Goal: Information Seeking & Learning: Learn about a topic

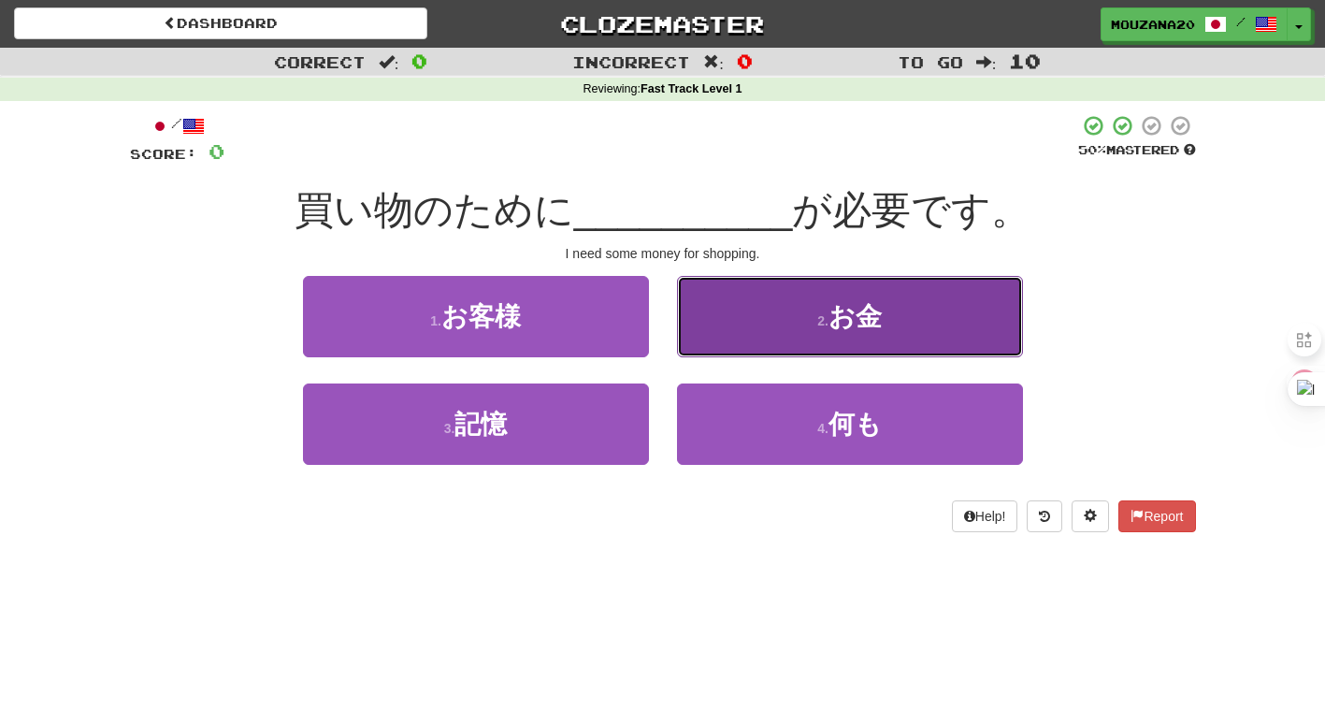
click at [870, 327] on span "お金" at bounding box center [854, 316] width 53 height 29
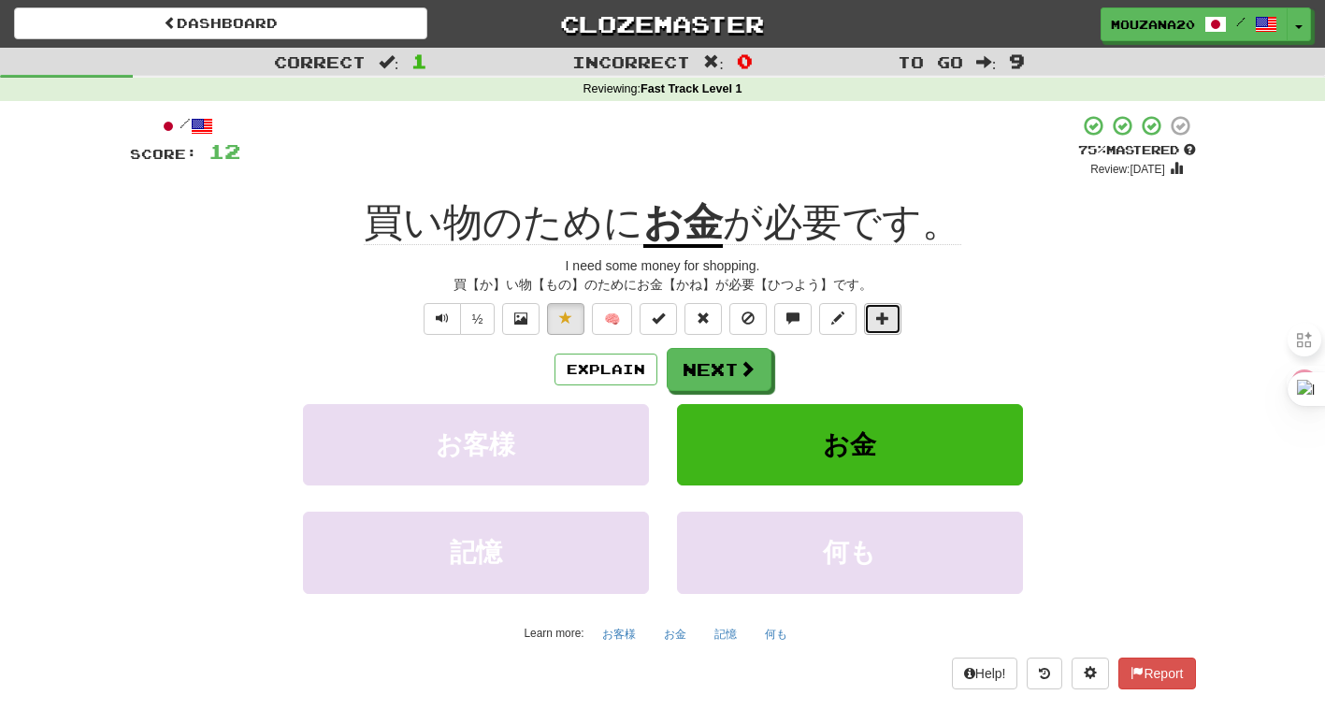
click at [870, 327] on button at bounding box center [882, 319] width 37 height 32
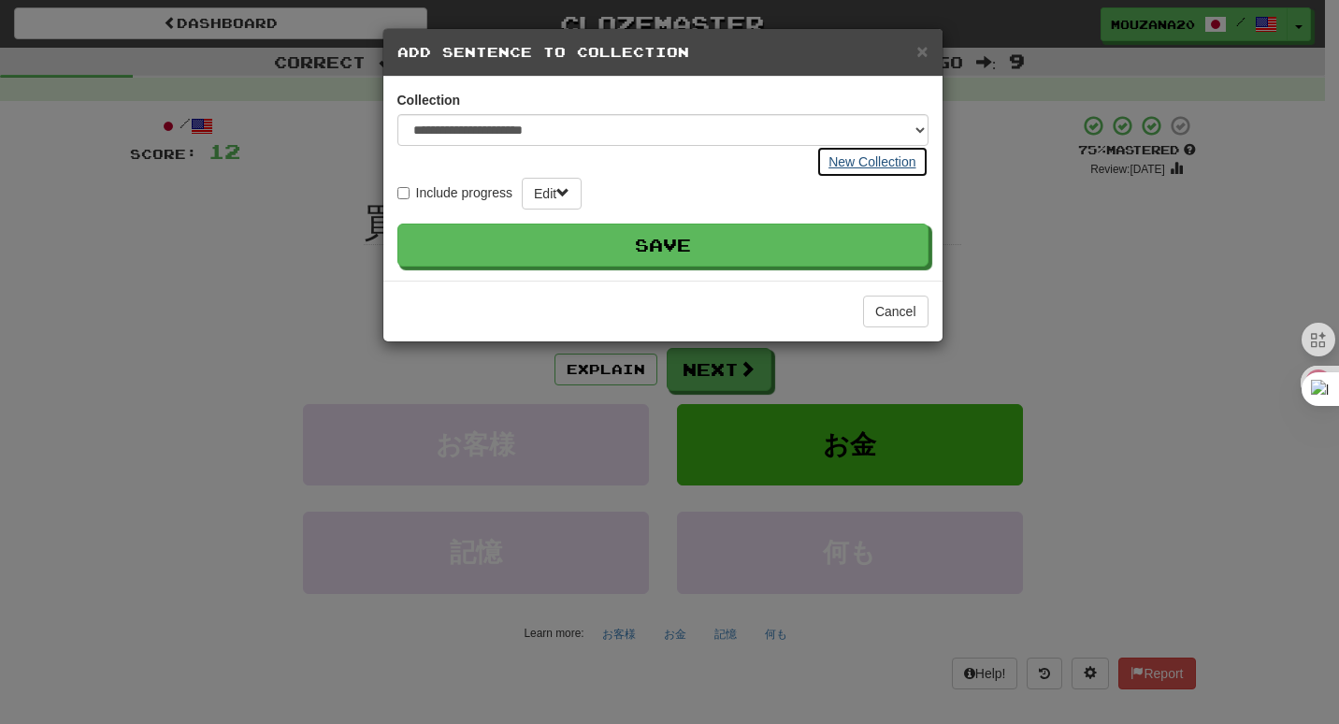
click at [863, 162] on button "New Collection" at bounding box center [871, 162] width 111 height 32
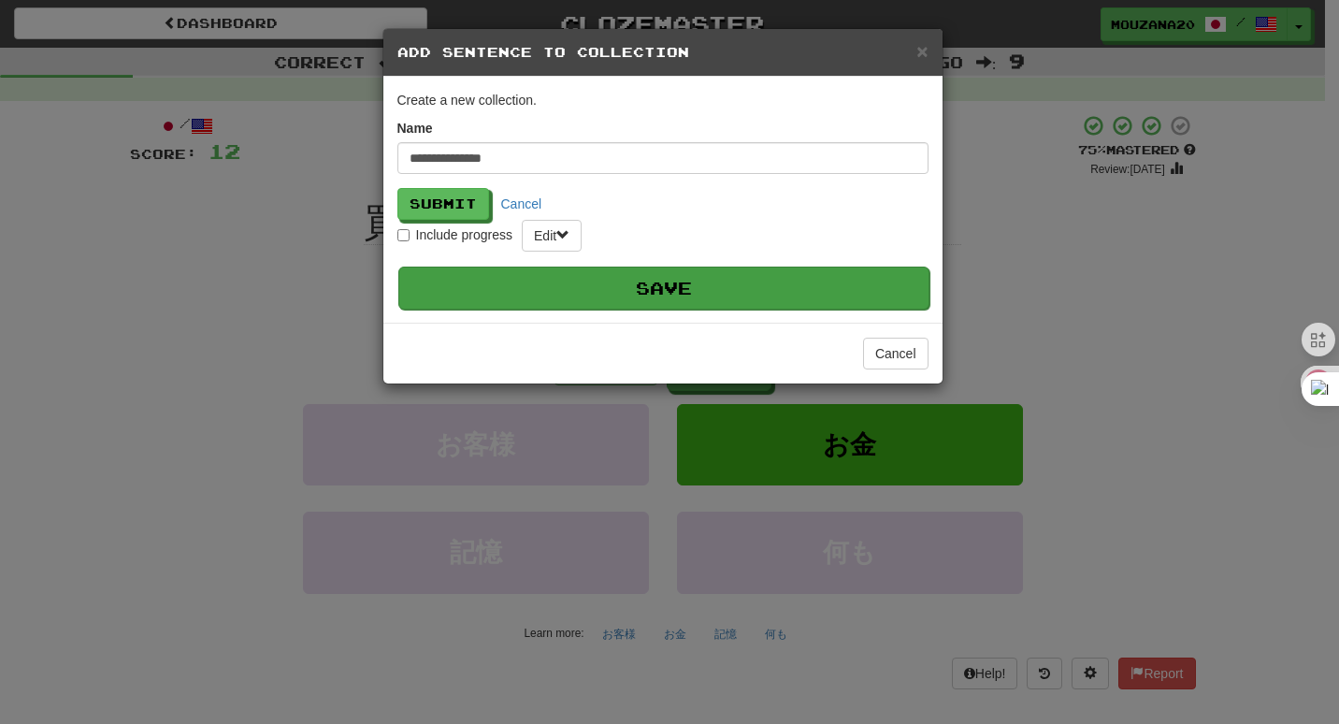
type input "**********"
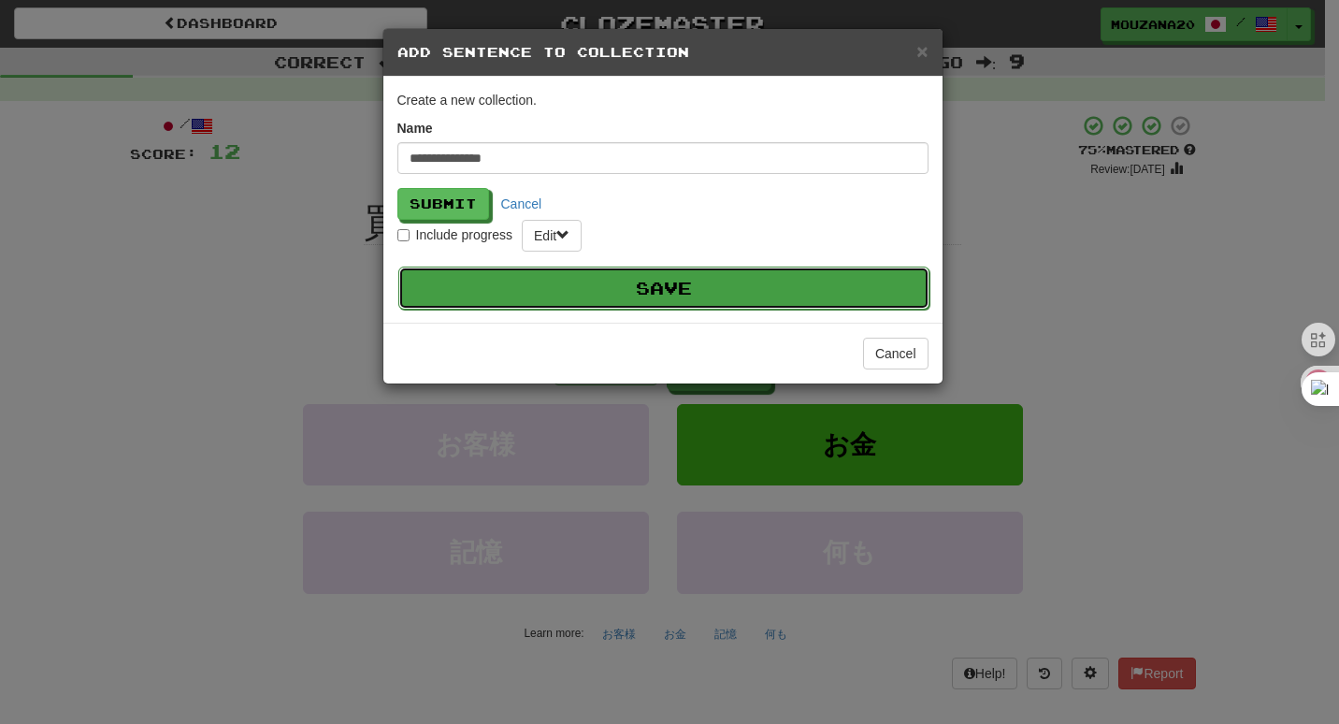
click at [742, 293] on button "Save" at bounding box center [663, 287] width 531 height 43
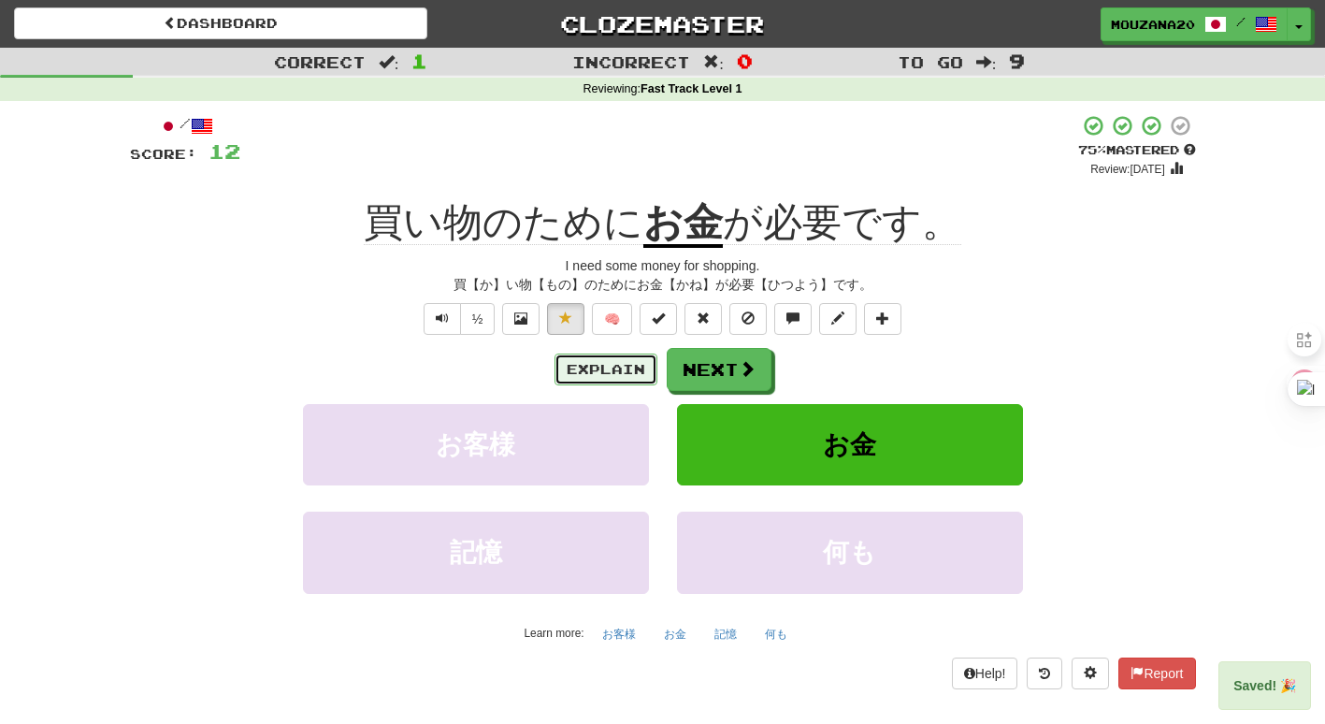
click at [587, 380] on button "Explain" at bounding box center [605, 369] width 103 height 32
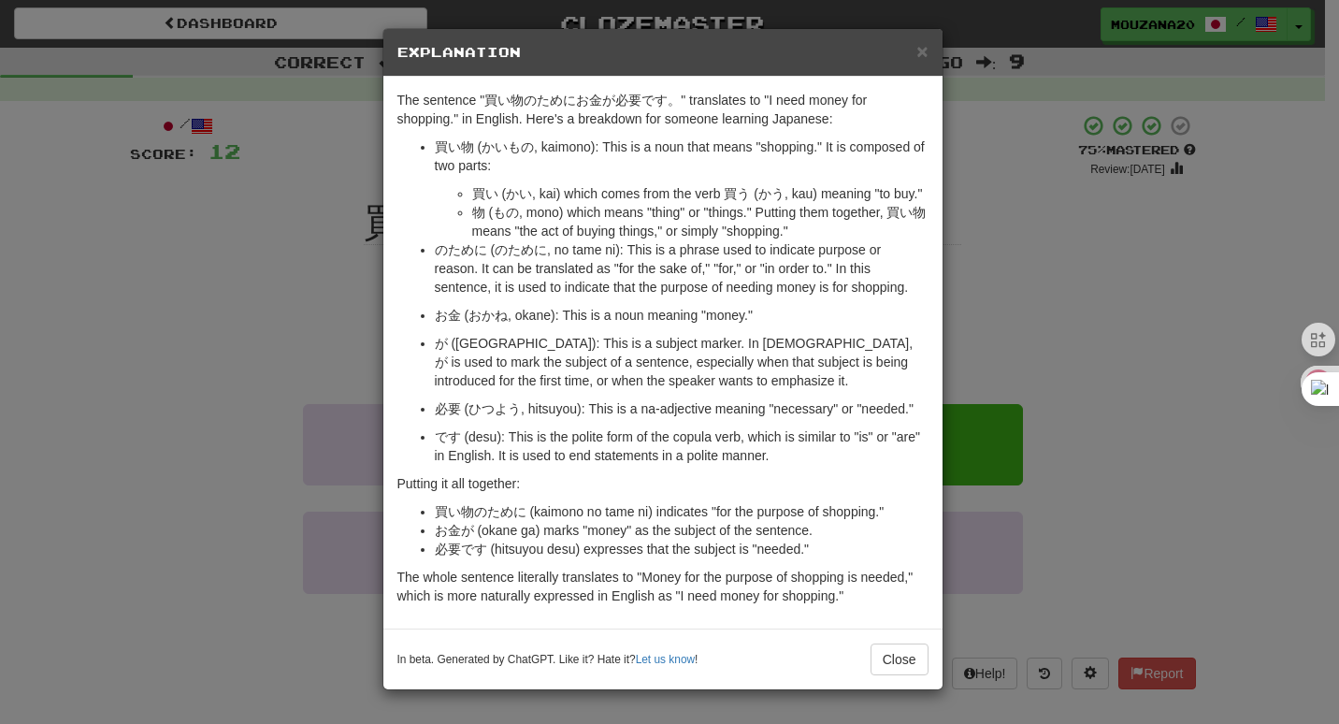
click at [227, 553] on div "× Explanation The sentence "買い物のためにお金が必要です。" translates to "I need money for sh…" at bounding box center [669, 362] width 1339 height 724
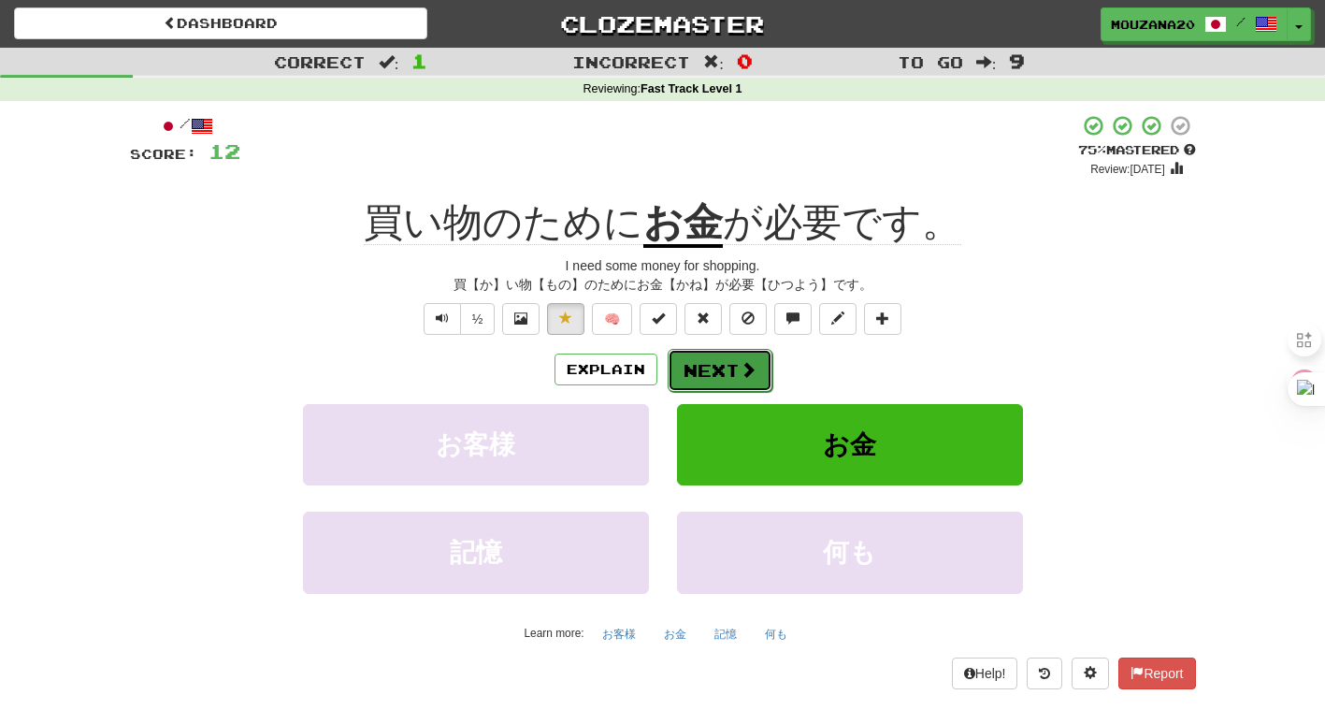
click at [708, 368] on button "Next" at bounding box center [720, 370] width 105 height 43
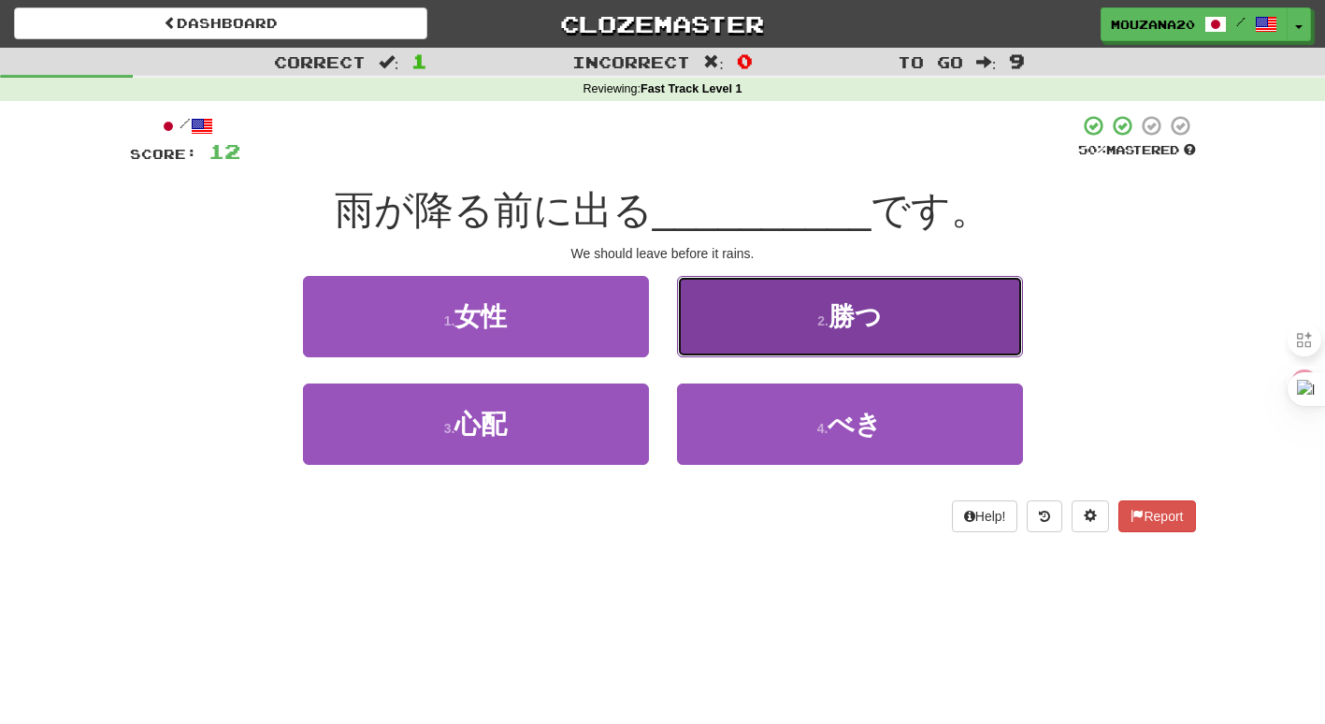
click at [812, 302] on button "2 . 勝つ" at bounding box center [850, 316] width 346 height 81
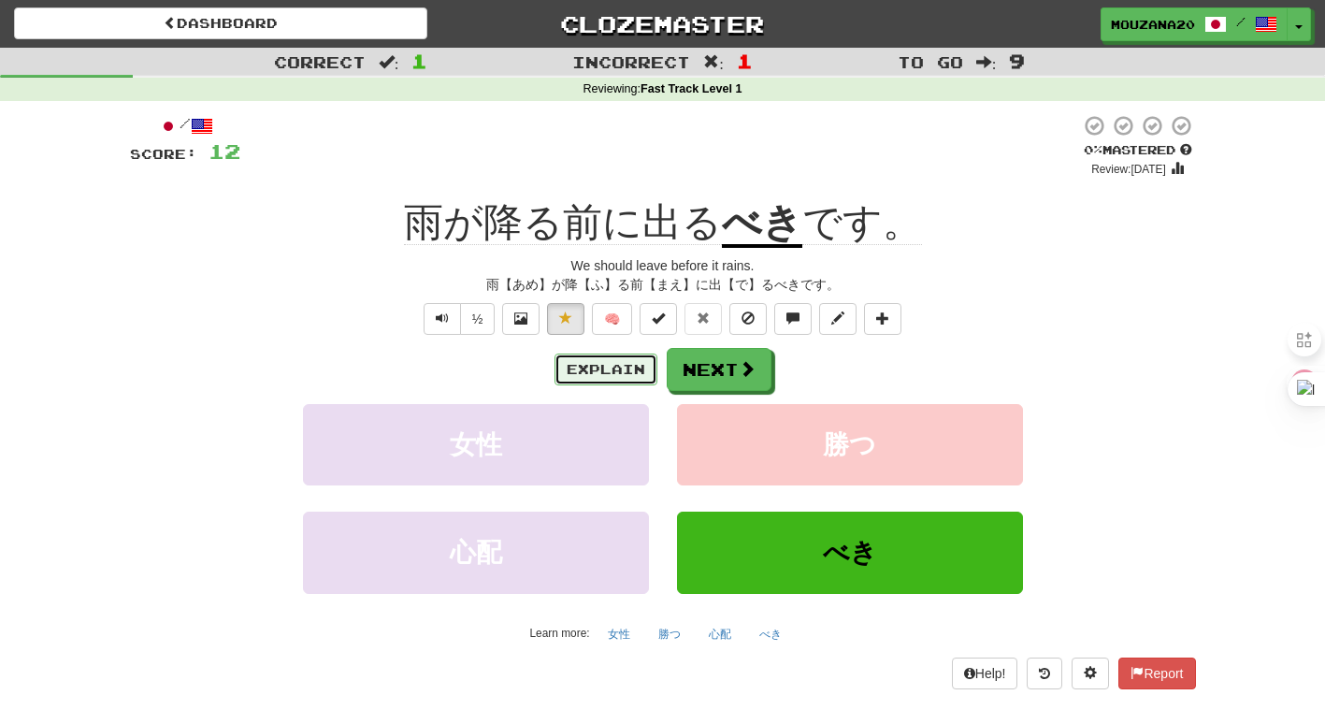
click at [587, 369] on button "Explain" at bounding box center [605, 369] width 103 height 32
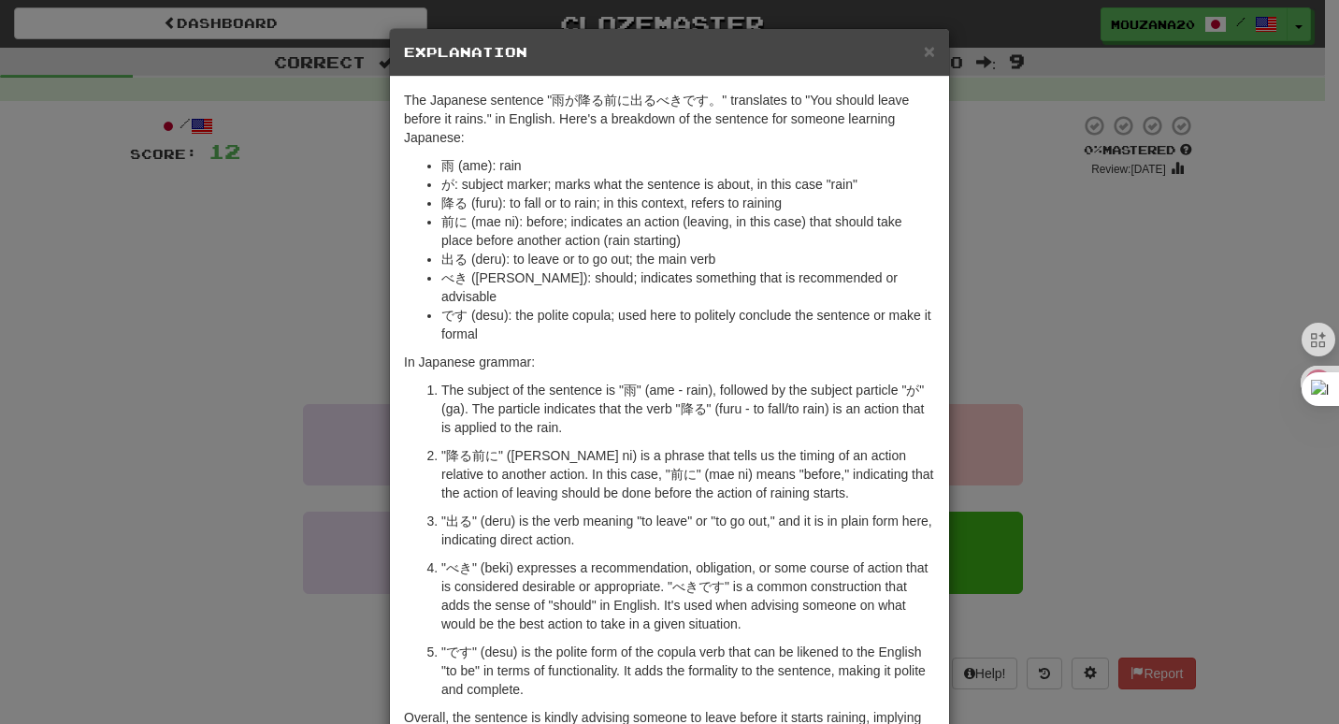
click at [216, 383] on div "× Explanation The Japanese sentence "雨が降る前に出るべきです。" translates to "You should l…" at bounding box center [669, 362] width 1339 height 724
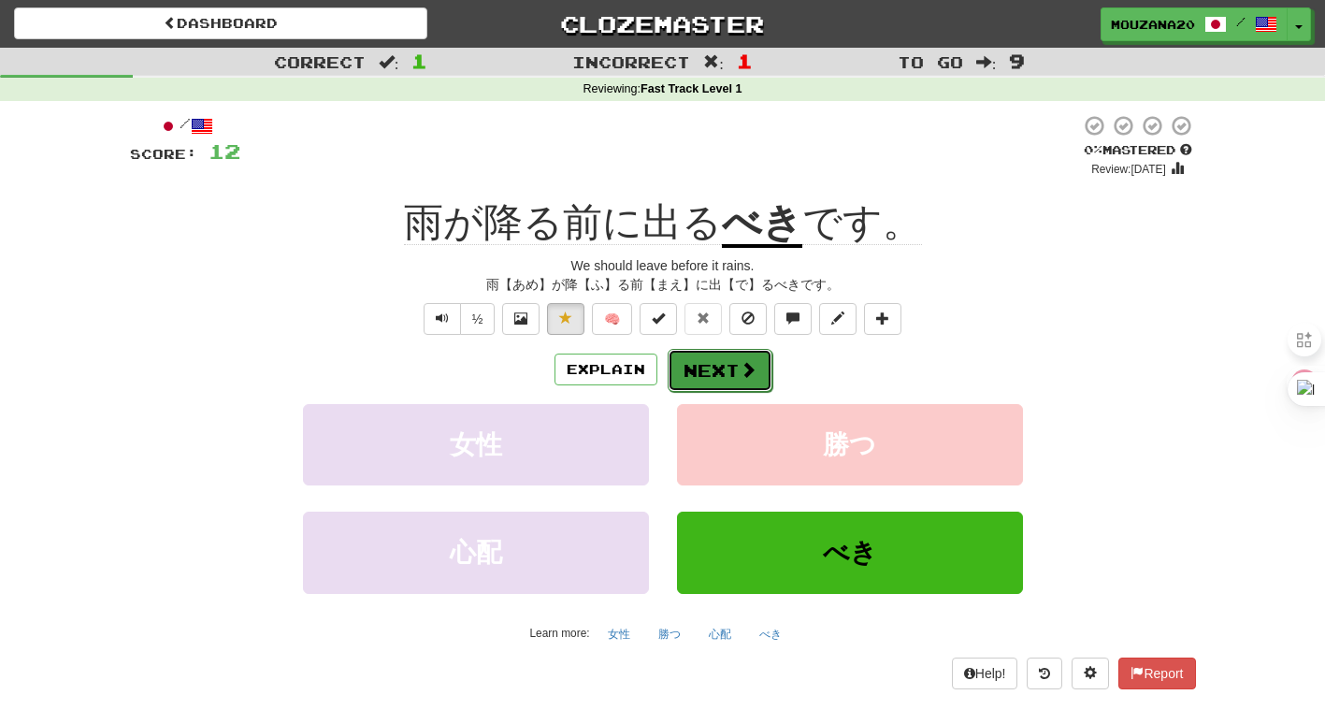
click at [710, 374] on button "Next" at bounding box center [720, 370] width 105 height 43
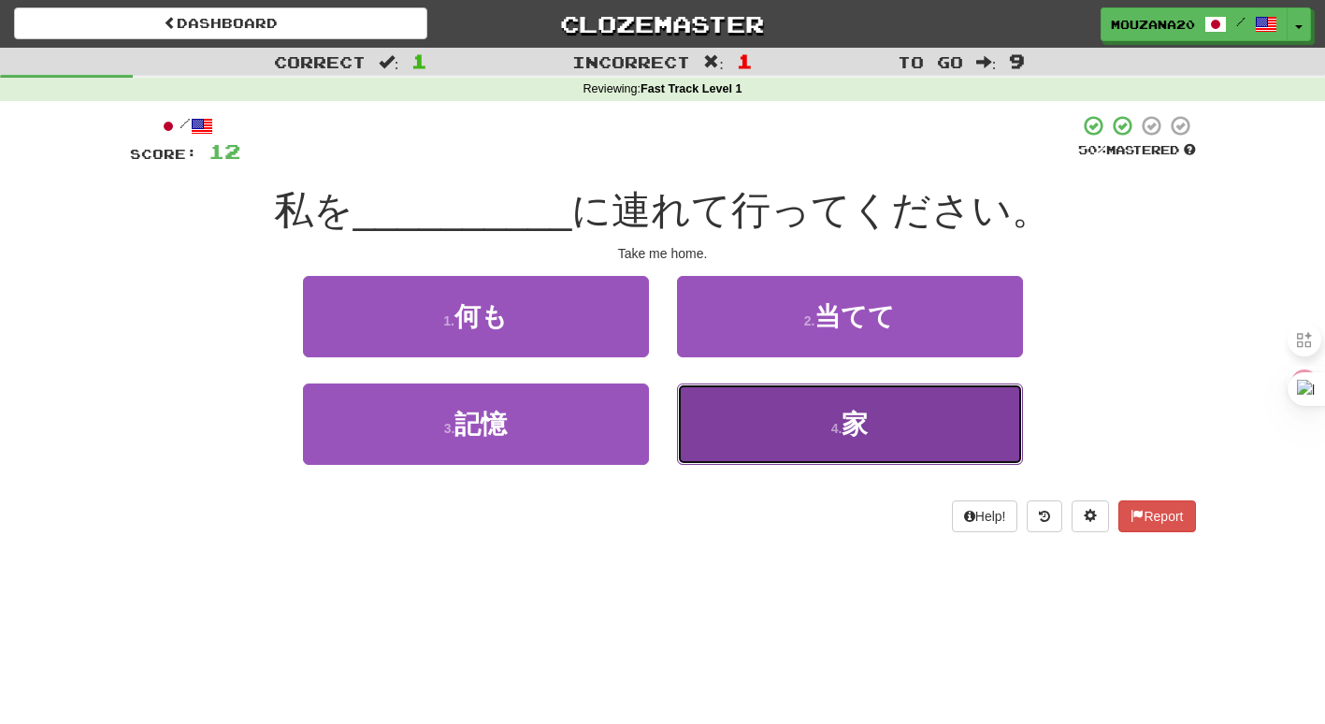
click at [722, 430] on button "4 . 家" at bounding box center [850, 423] width 346 height 81
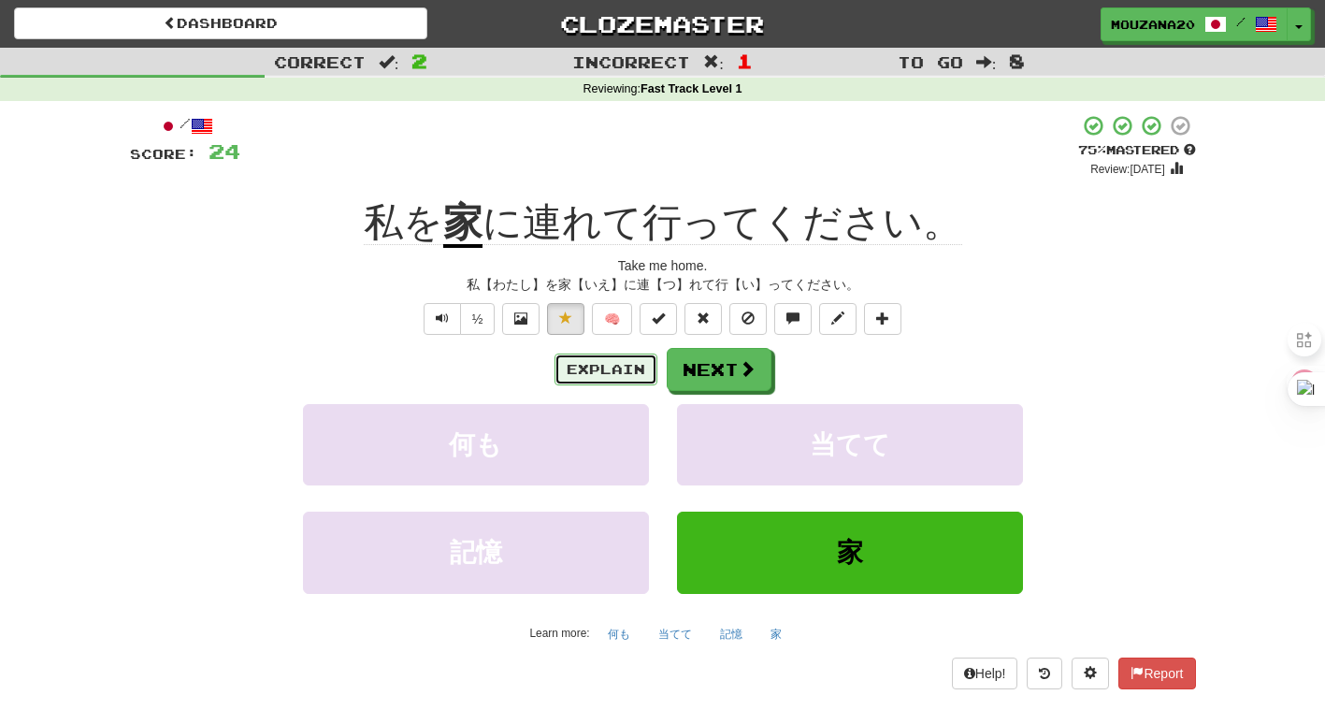
click at [566, 380] on button "Explain" at bounding box center [605, 369] width 103 height 32
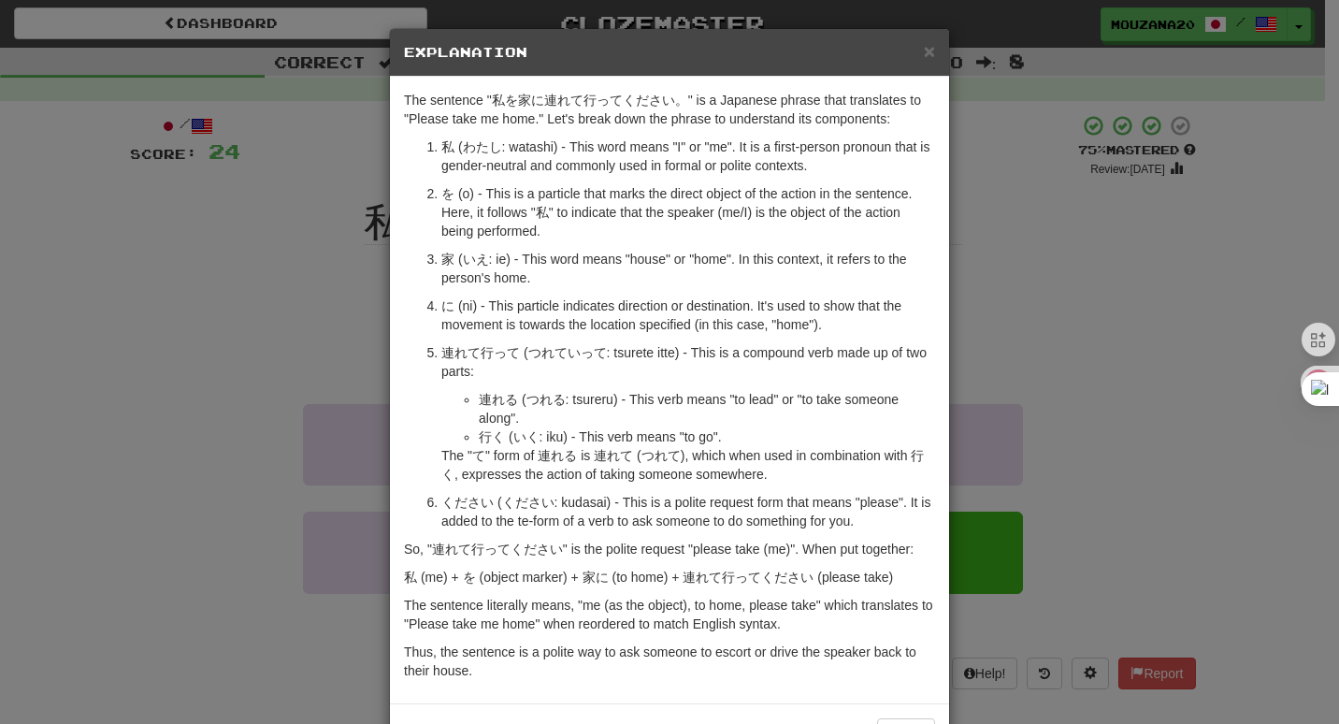
click at [228, 325] on div "× Explanation The sentence "私を家に連れて行ってください。" is a Japanese phrase that translat…" at bounding box center [669, 362] width 1339 height 724
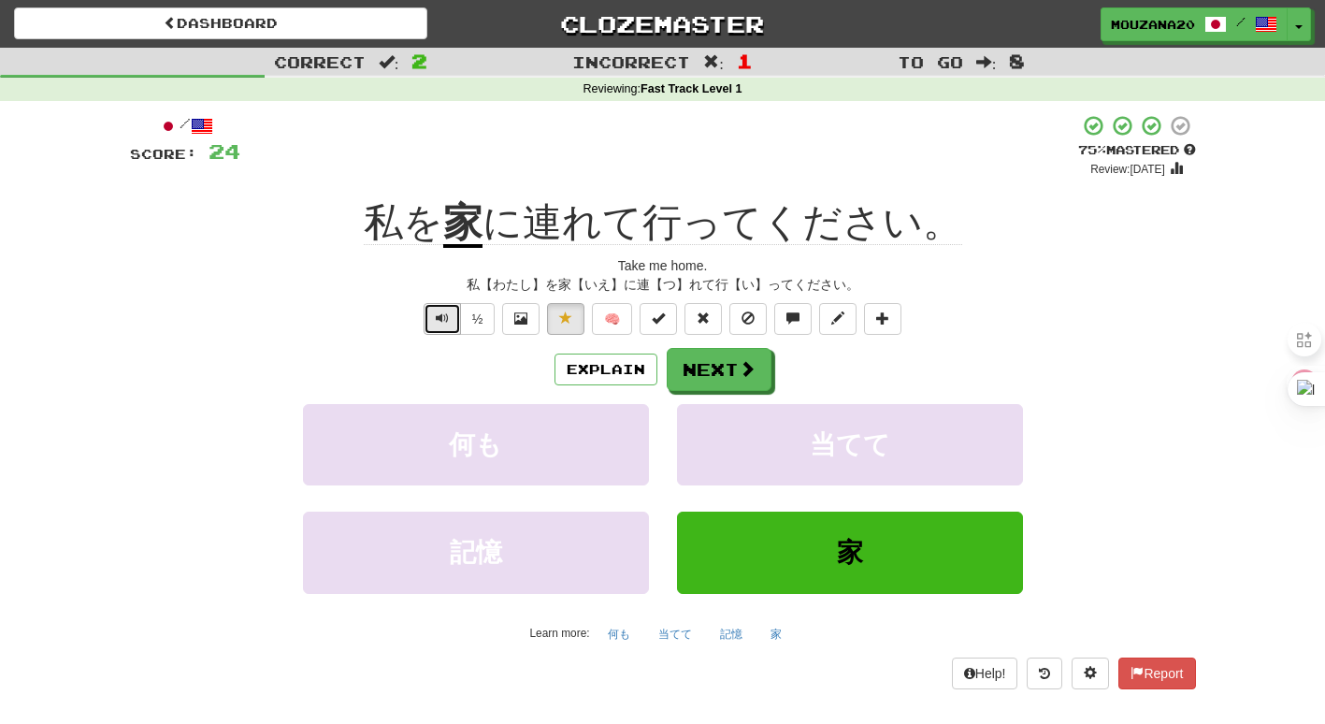
click at [430, 309] on button "Text-to-speech controls" at bounding box center [442, 319] width 37 height 32
click at [716, 376] on button "Next" at bounding box center [720, 370] width 105 height 43
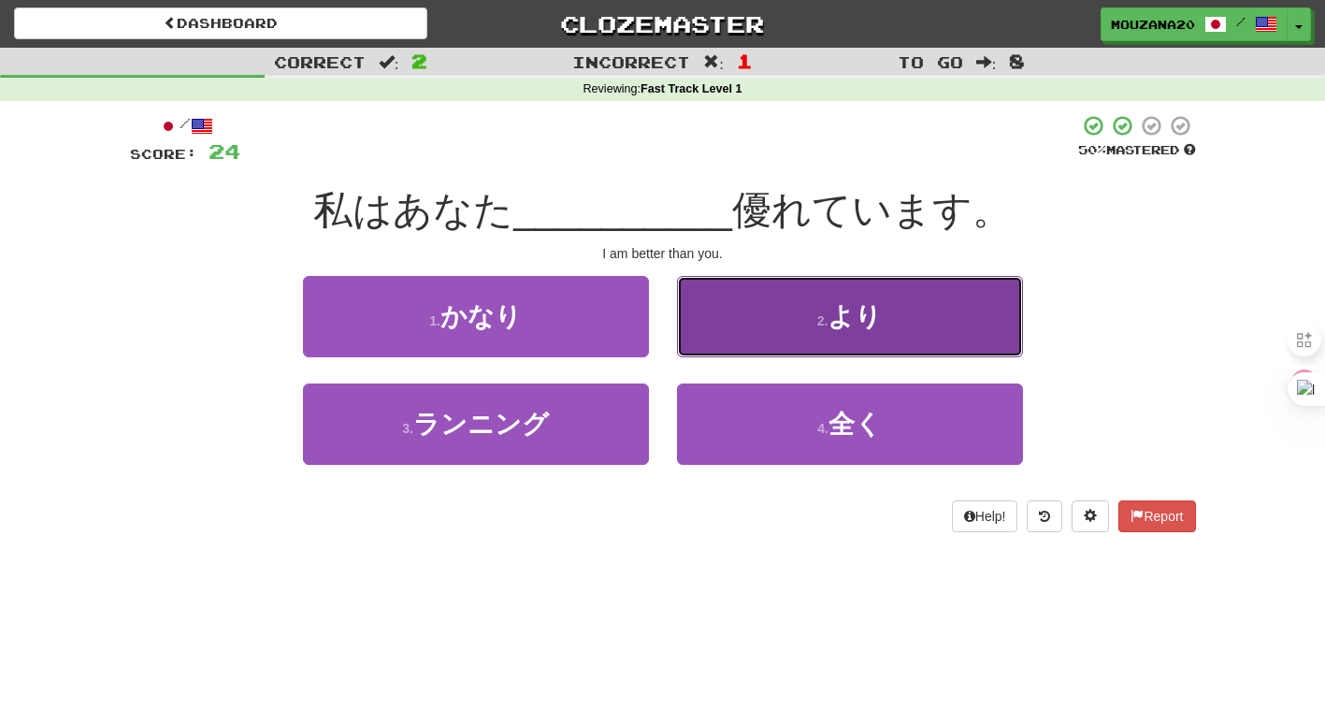
click at [746, 339] on button "2 . より" at bounding box center [850, 316] width 346 height 81
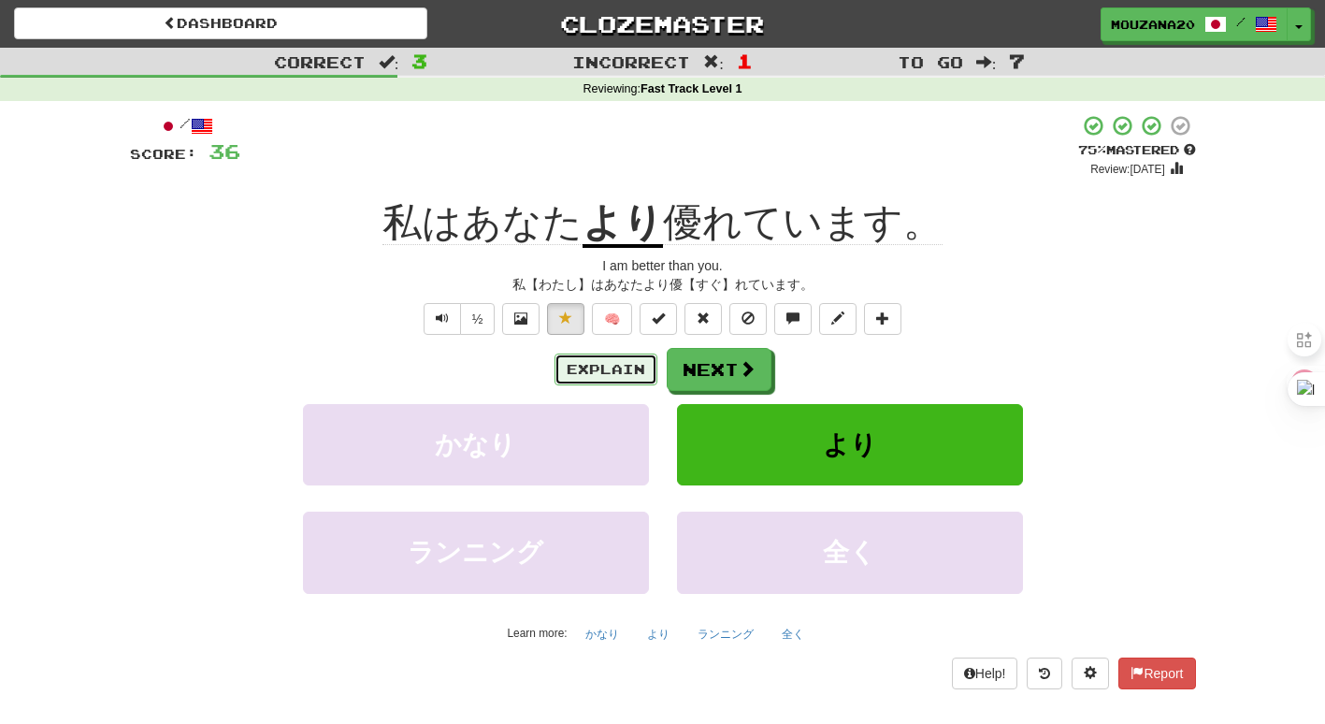
click at [614, 371] on button "Explain" at bounding box center [605, 369] width 103 height 32
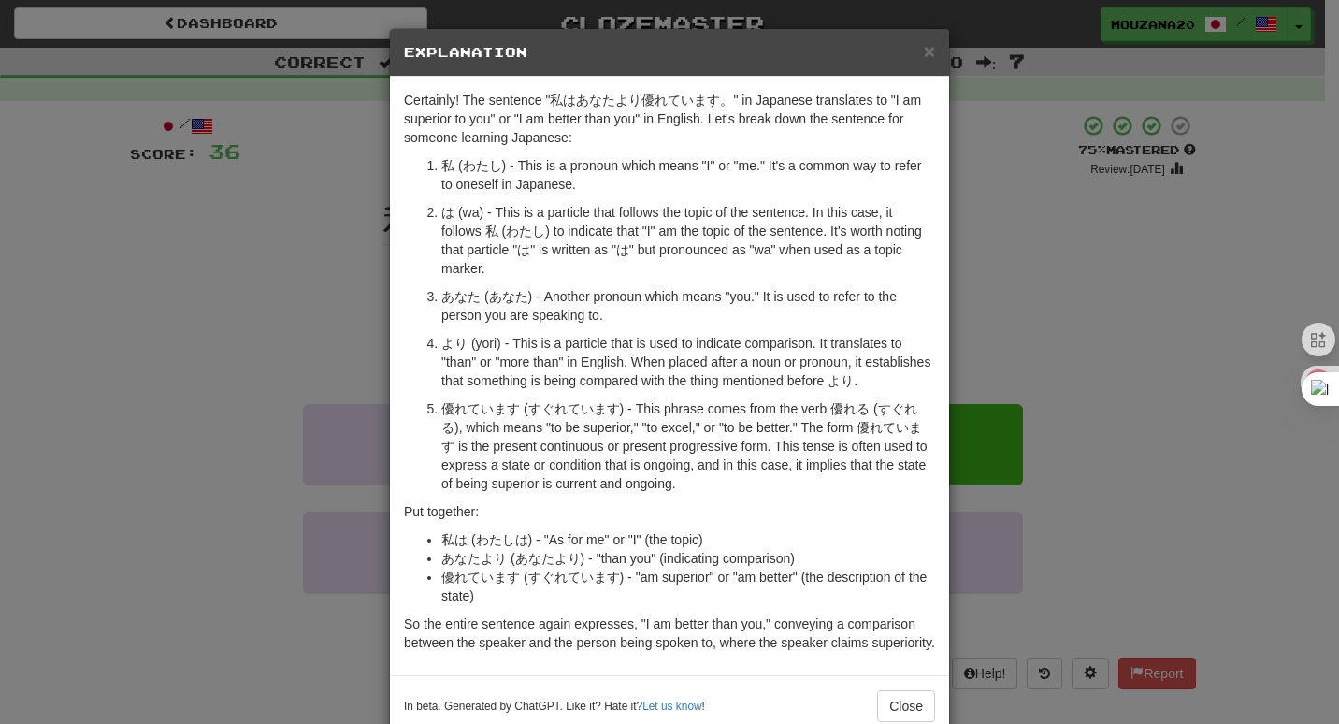
click at [288, 421] on div "× Explanation Certainly! The sentence "私はあなたより優れています。" in Japanese translates t…" at bounding box center [669, 362] width 1339 height 724
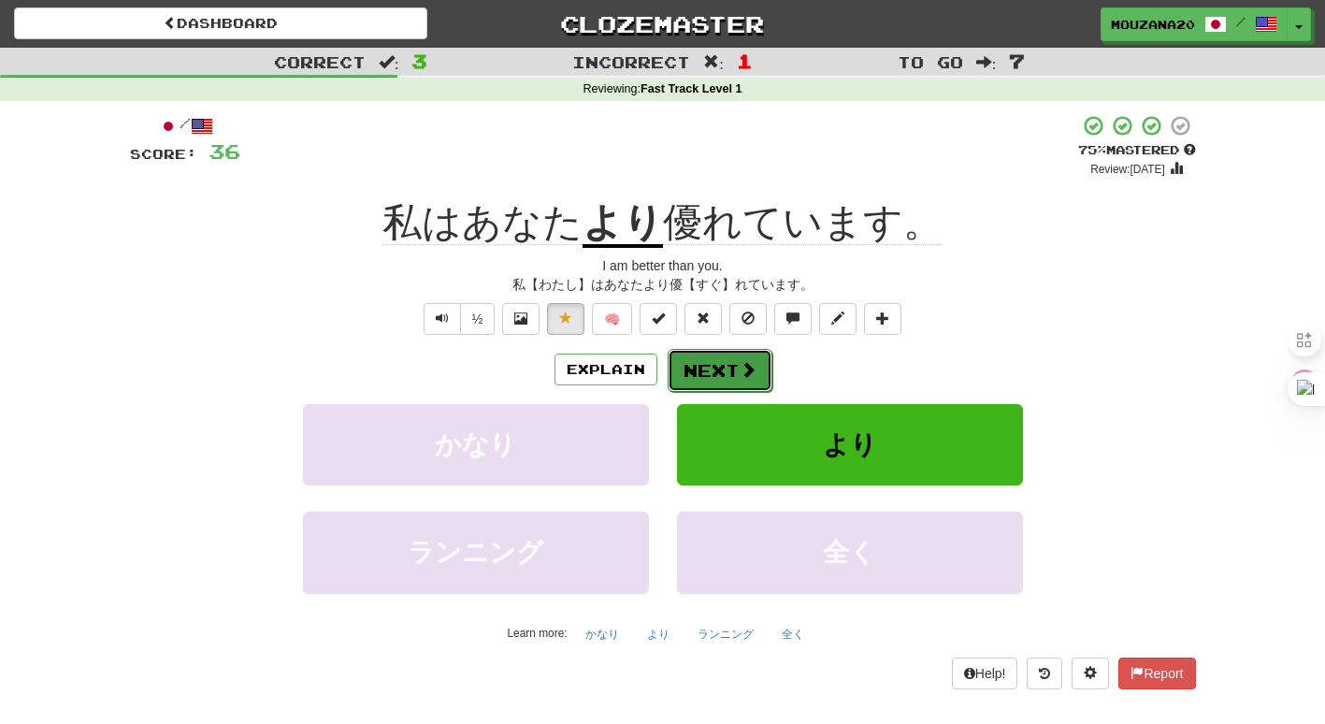
click at [734, 354] on button "Next" at bounding box center [720, 370] width 105 height 43
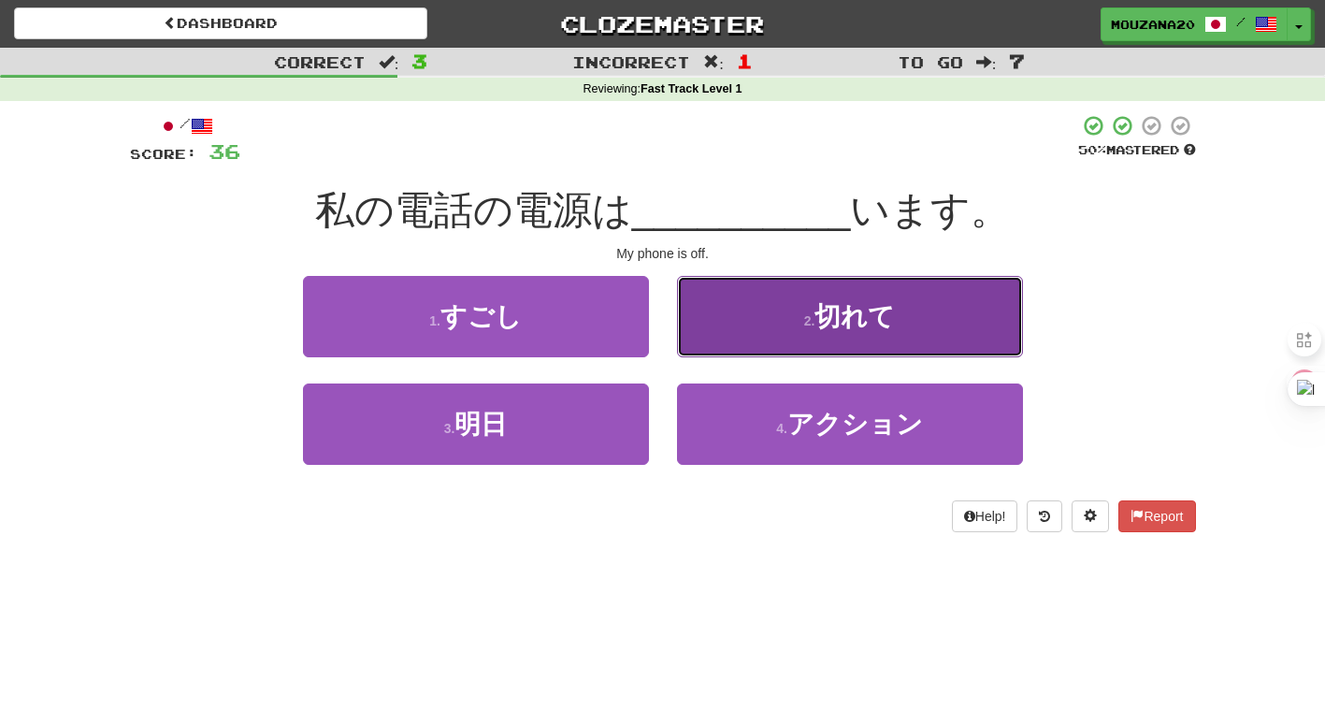
click at [766, 321] on button "2 . 切れて" at bounding box center [850, 316] width 346 height 81
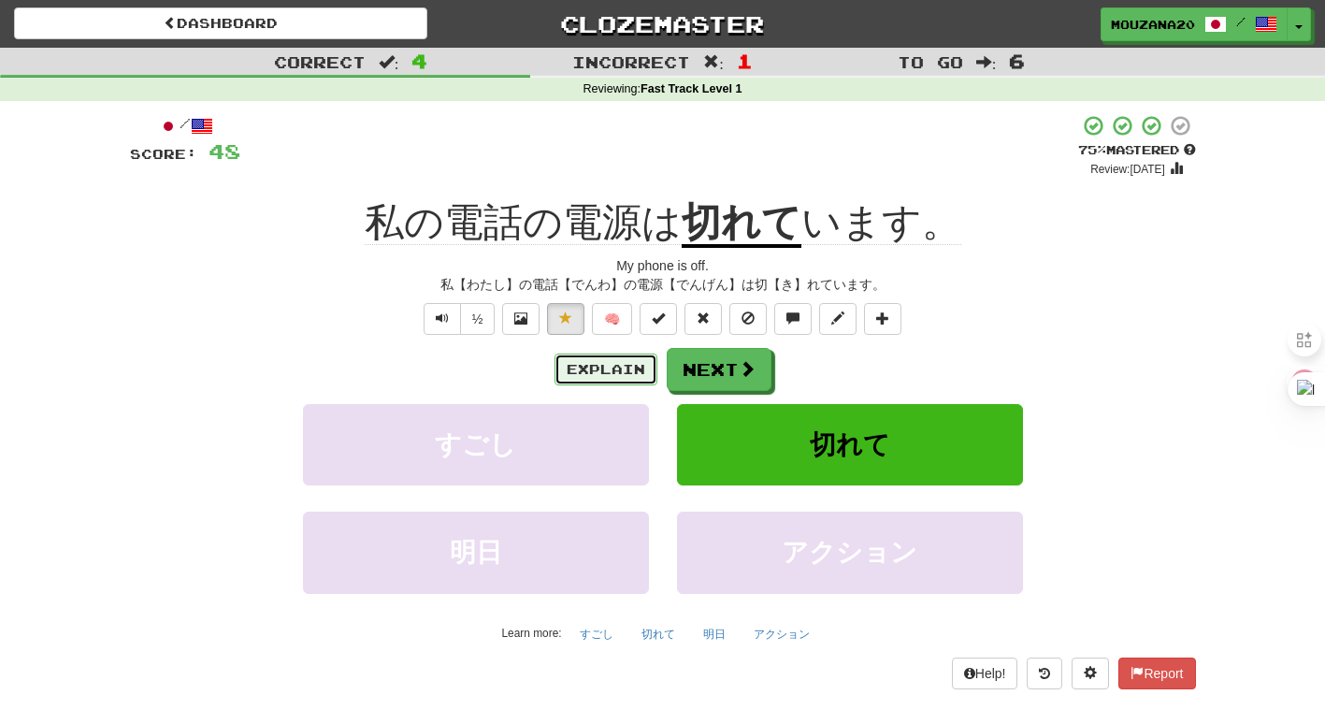
click at [599, 370] on button "Explain" at bounding box center [605, 369] width 103 height 32
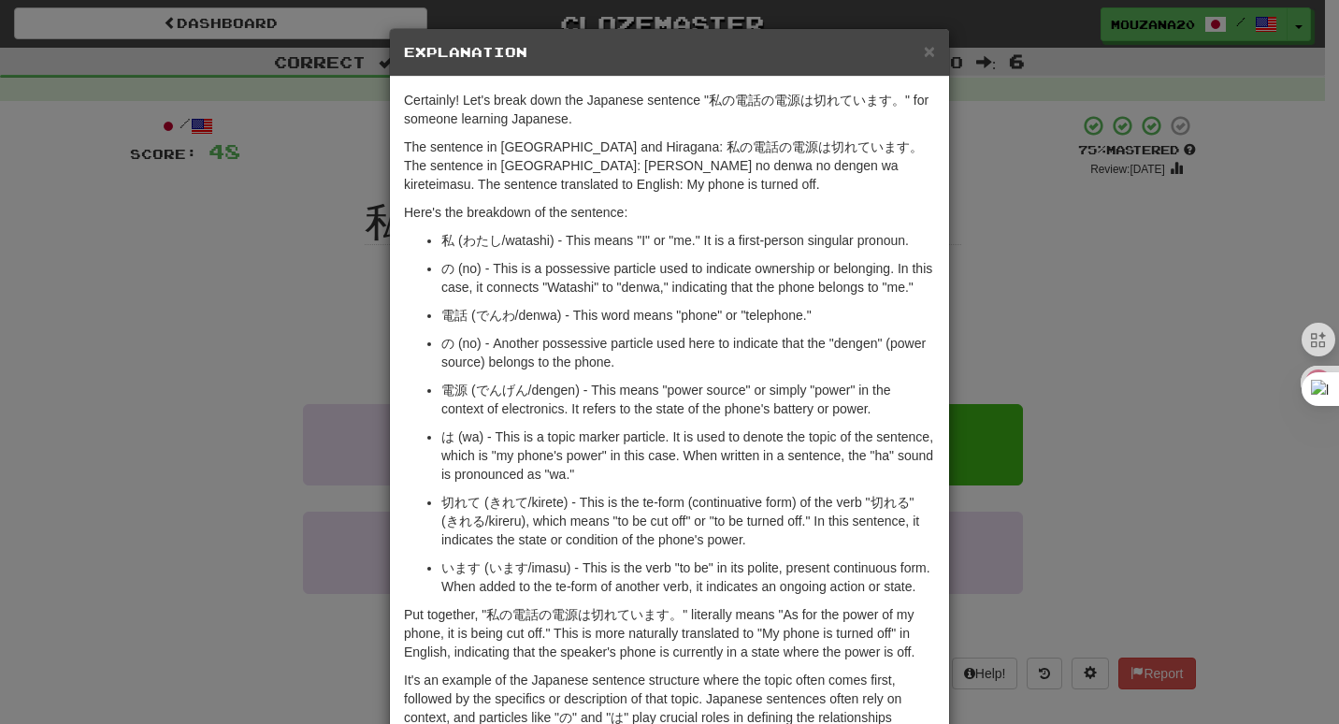
click at [126, 454] on div "× Explanation Certainly! Let's break down the Japanese sentence "私の電話の電源は切れています…" at bounding box center [669, 362] width 1339 height 724
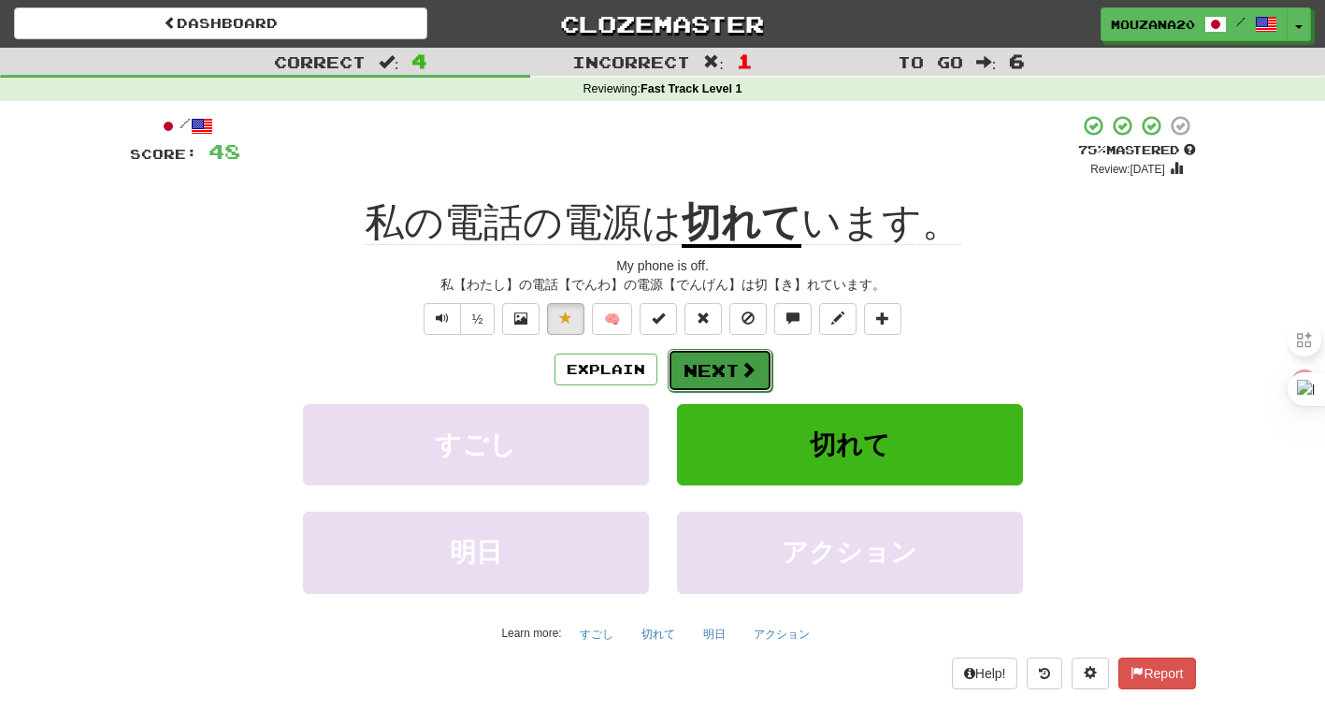
click at [751, 375] on span at bounding box center [748, 369] width 17 height 17
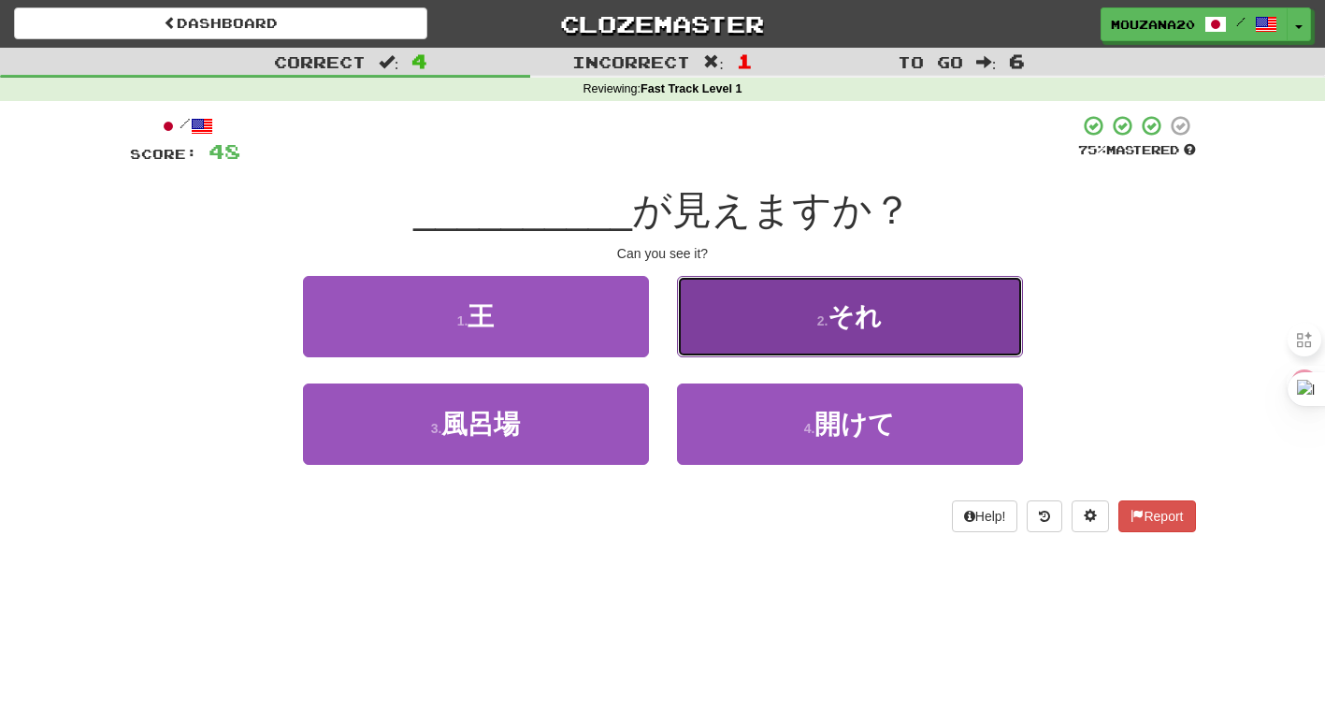
click at [906, 292] on button "2 . それ" at bounding box center [850, 316] width 346 height 81
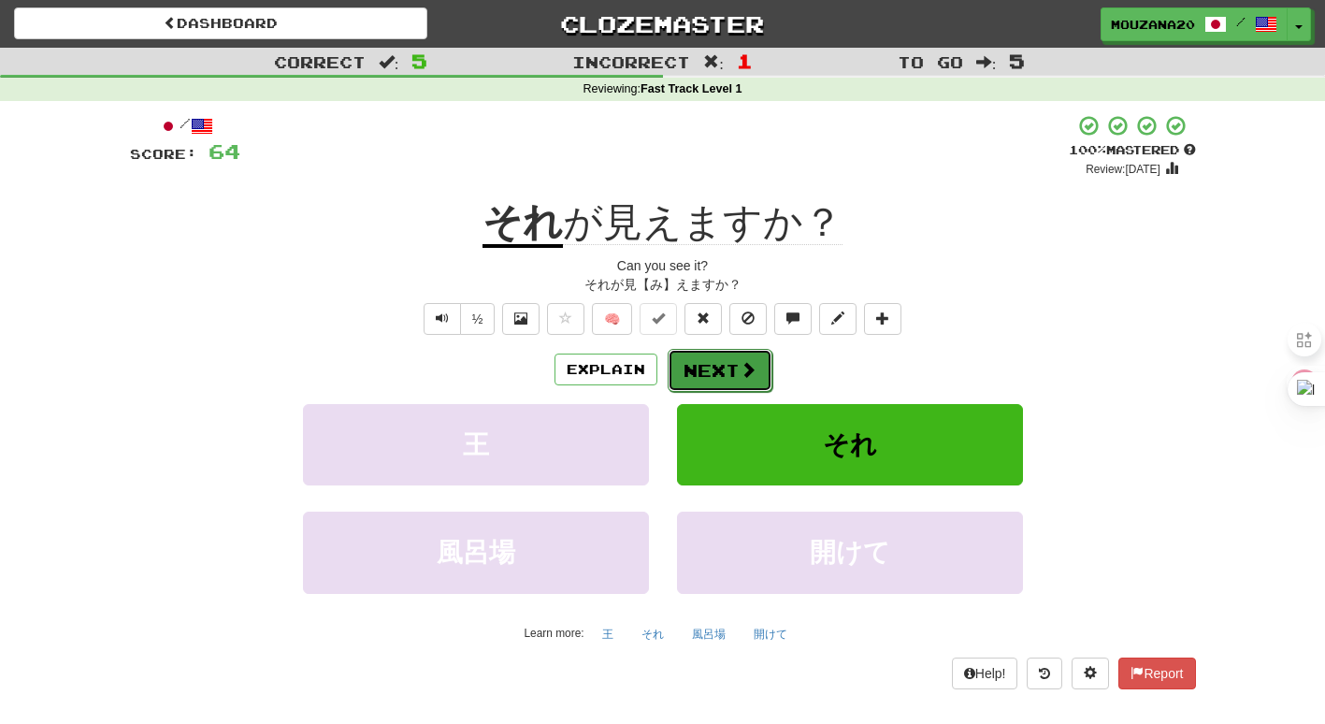
click at [706, 373] on button "Next" at bounding box center [720, 370] width 105 height 43
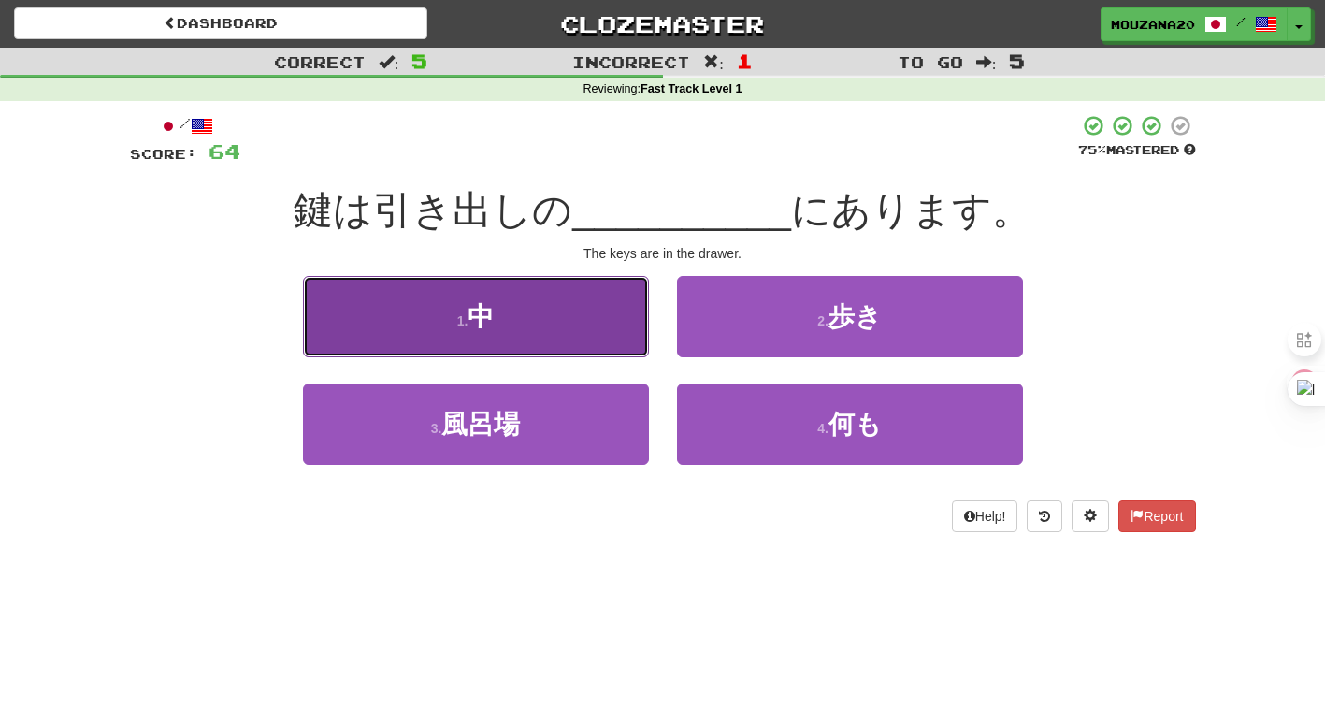
click at [464, 286] on button "1 . 中" at bounding box center [476, 316] width 346 height 81
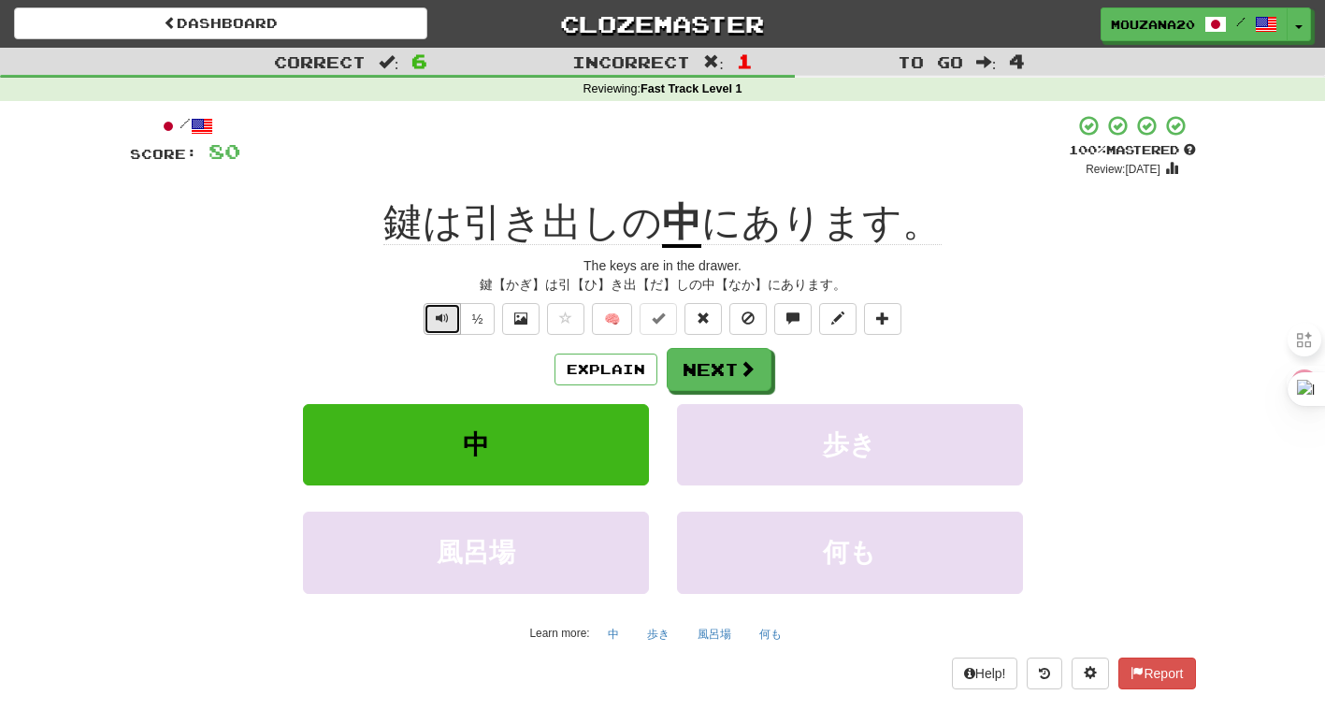
click at [435, 304] on button "Text-to-speech controls" at bounding box center [442, 319] width 37 height 32
click at [473, 321] on button "½" at bounding box center [478, 319] width 36 height 32
click at [620, 355] on button "Explain" at bounding box center [605, 369] width 103 height 32
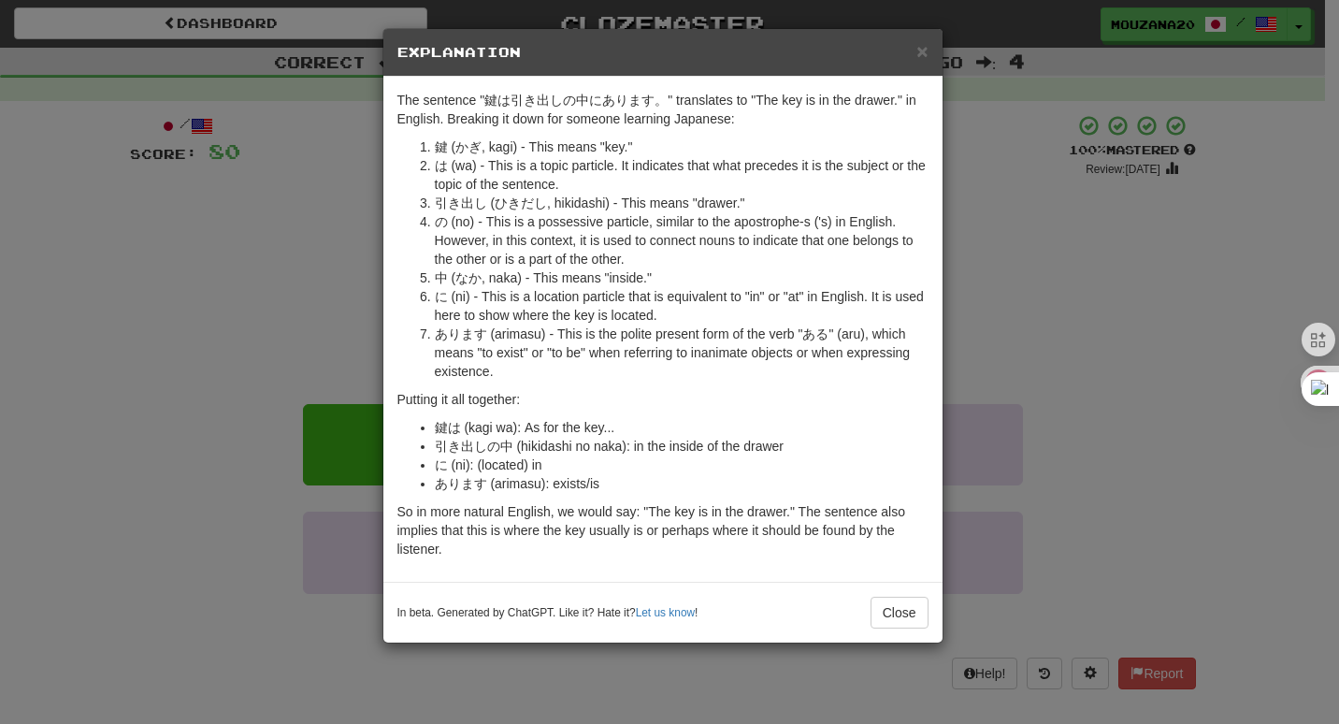
click at [620, 355] on li "あります (arimasu) - This is the polite present form of the verb "ある" (aru), which …" at bounding box center [682, 352] width 494 height 56
click at [921, 615] on button "Close" at bounding box center [900, 613] width 58 height 32
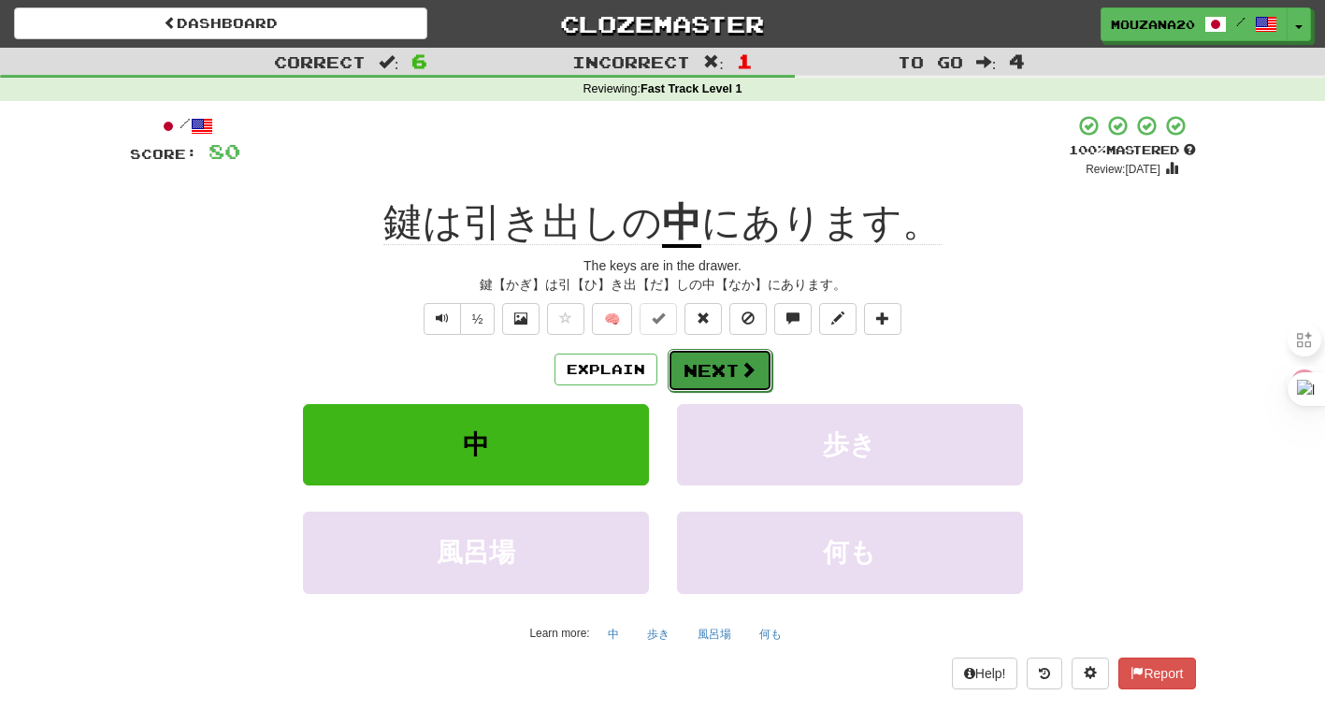
click at [713, 361] on button "Next" at bounding box center [720, 370] width 105 height 43
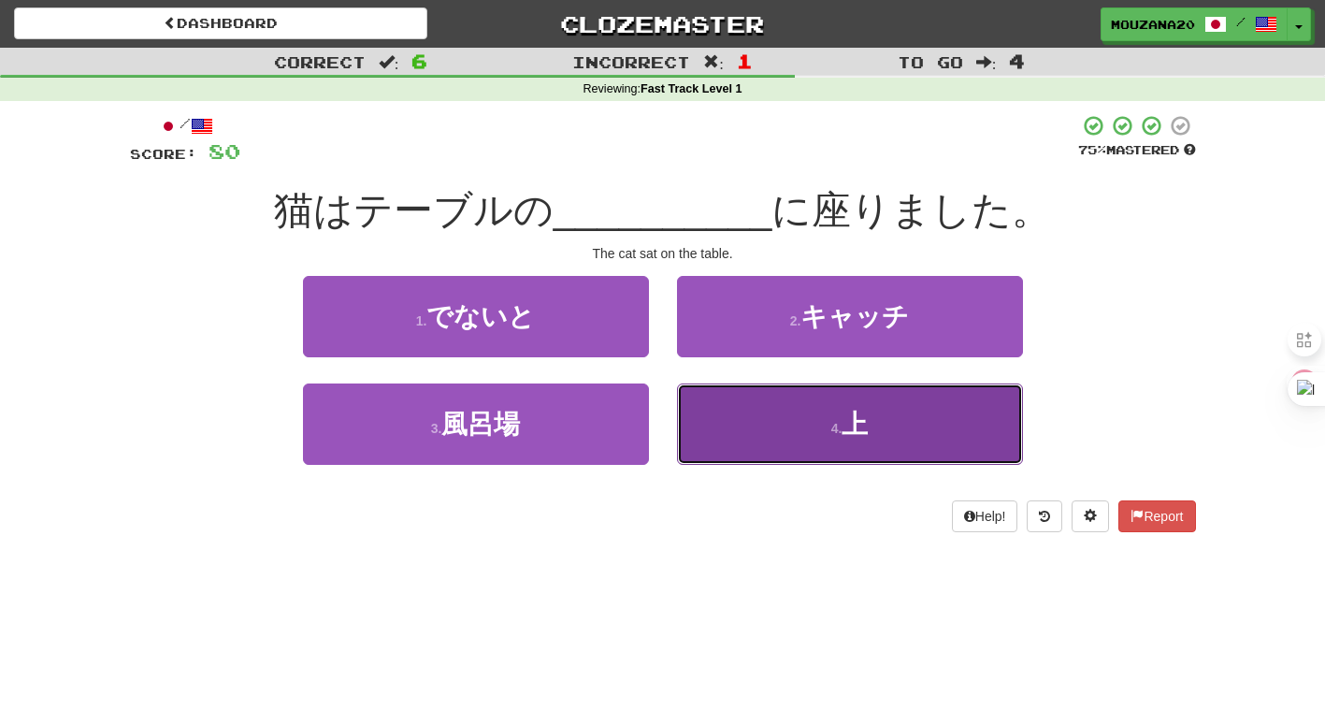
click at [830, 442] on button "4 . 上" at bounding box center [850, 423] width 346 height 81
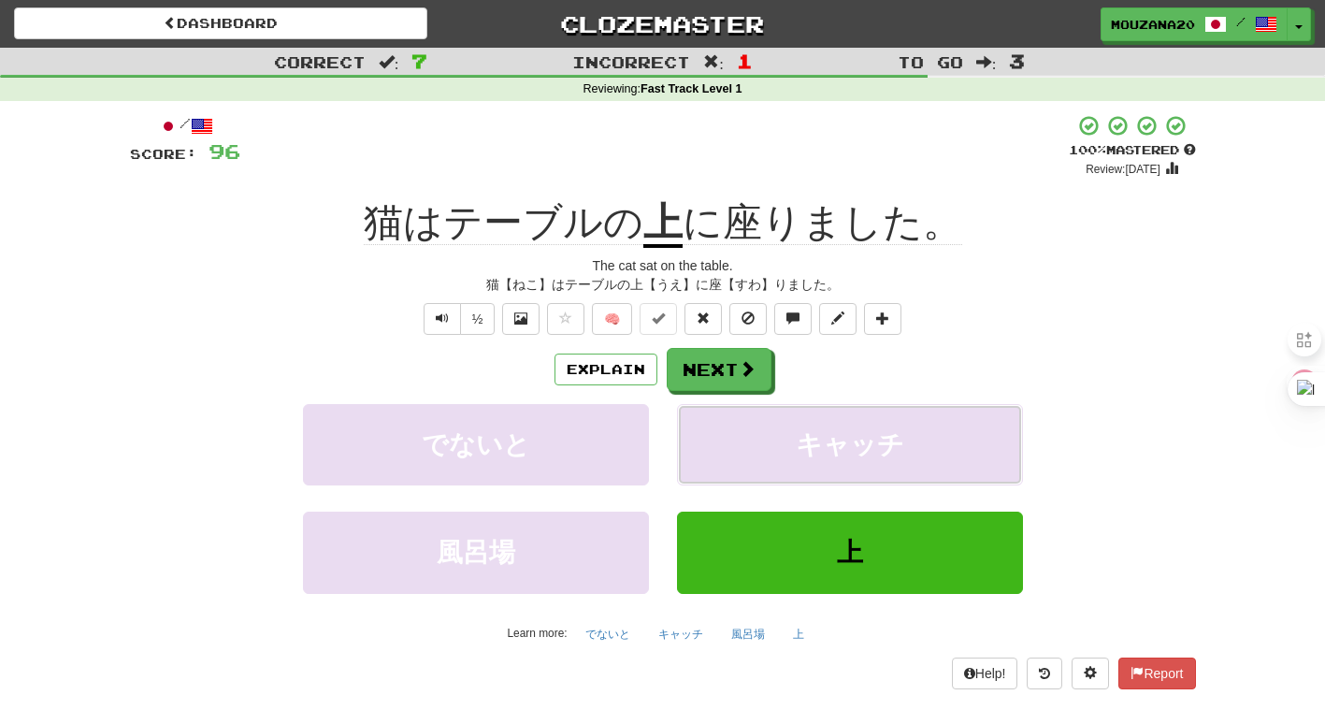
click at [830, 442] on span "キャッチ" at bounding box center [850, 444] width 108 height 29
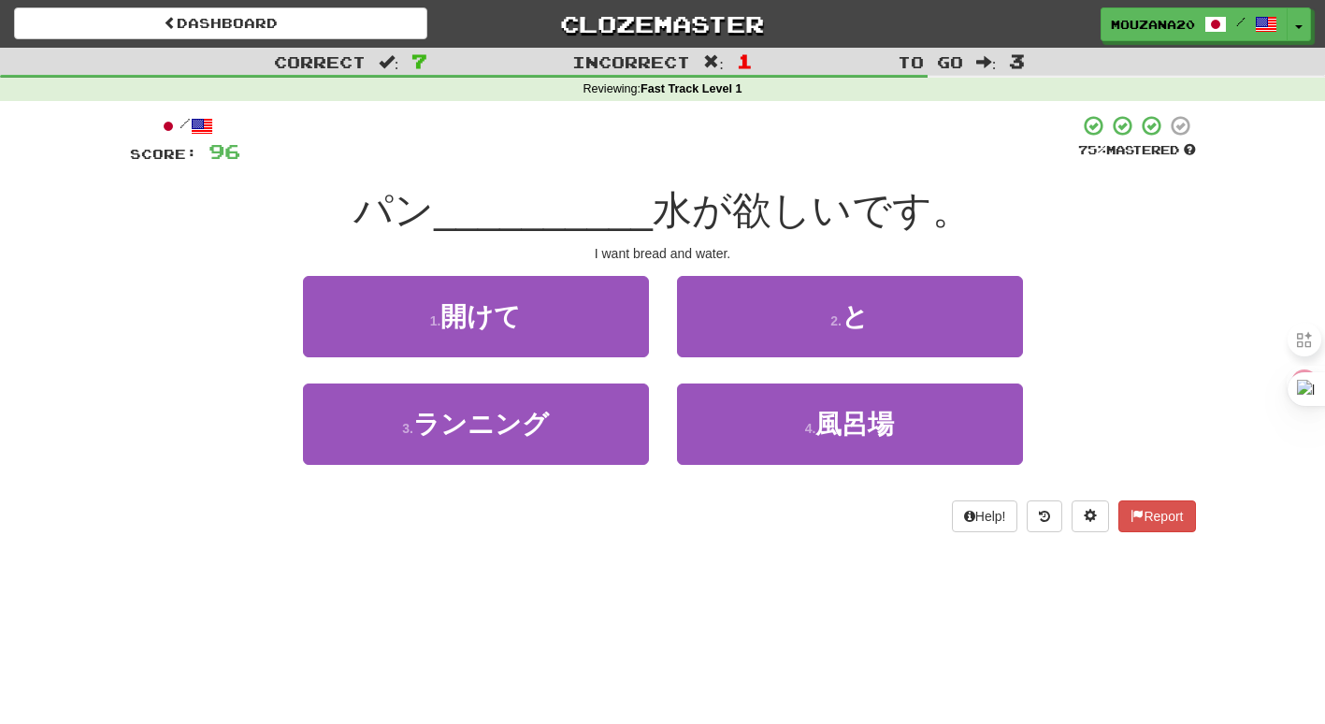
click at [813, 357] on div "2 . と" at bounding box center [850, 330] width 374 height 108
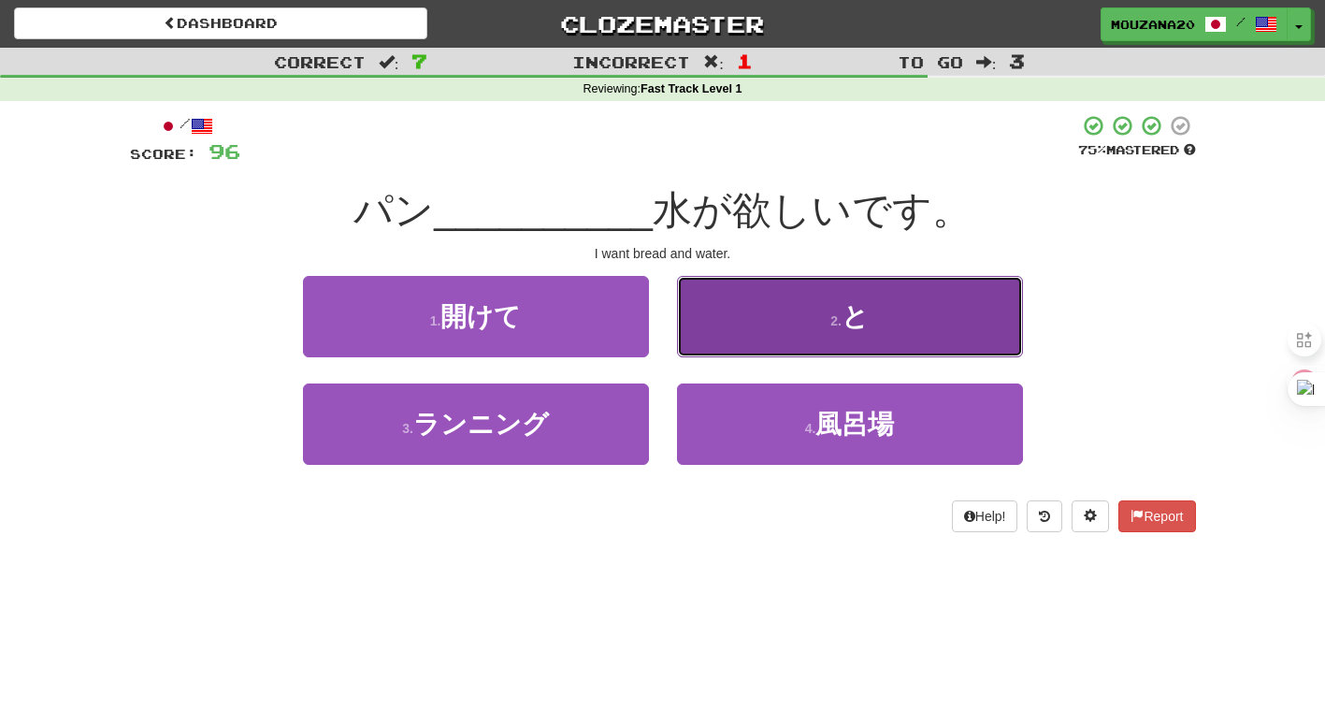
click at [797, 315] on button "2 . と" at bounding box center [850, 316] width 346 height 81
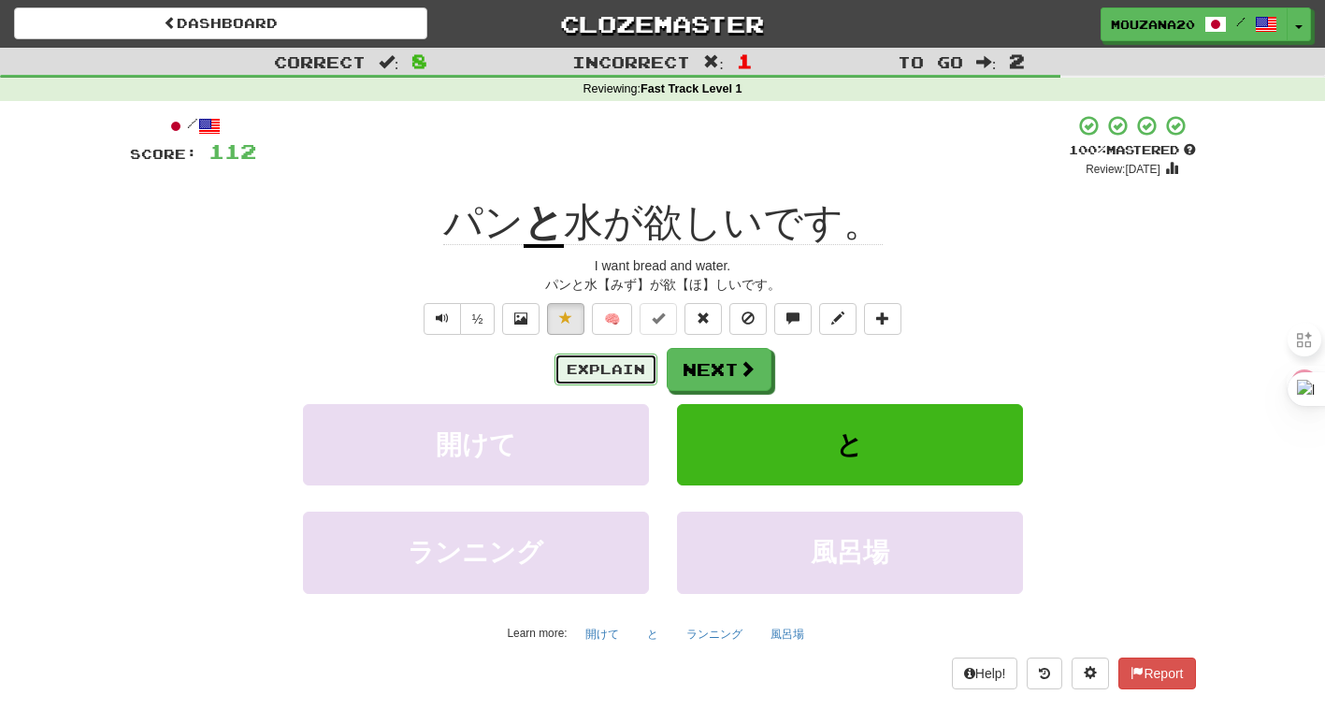
click at [606, 362] on button "Explain" at bounding box center [605, 369] width 103 height 32
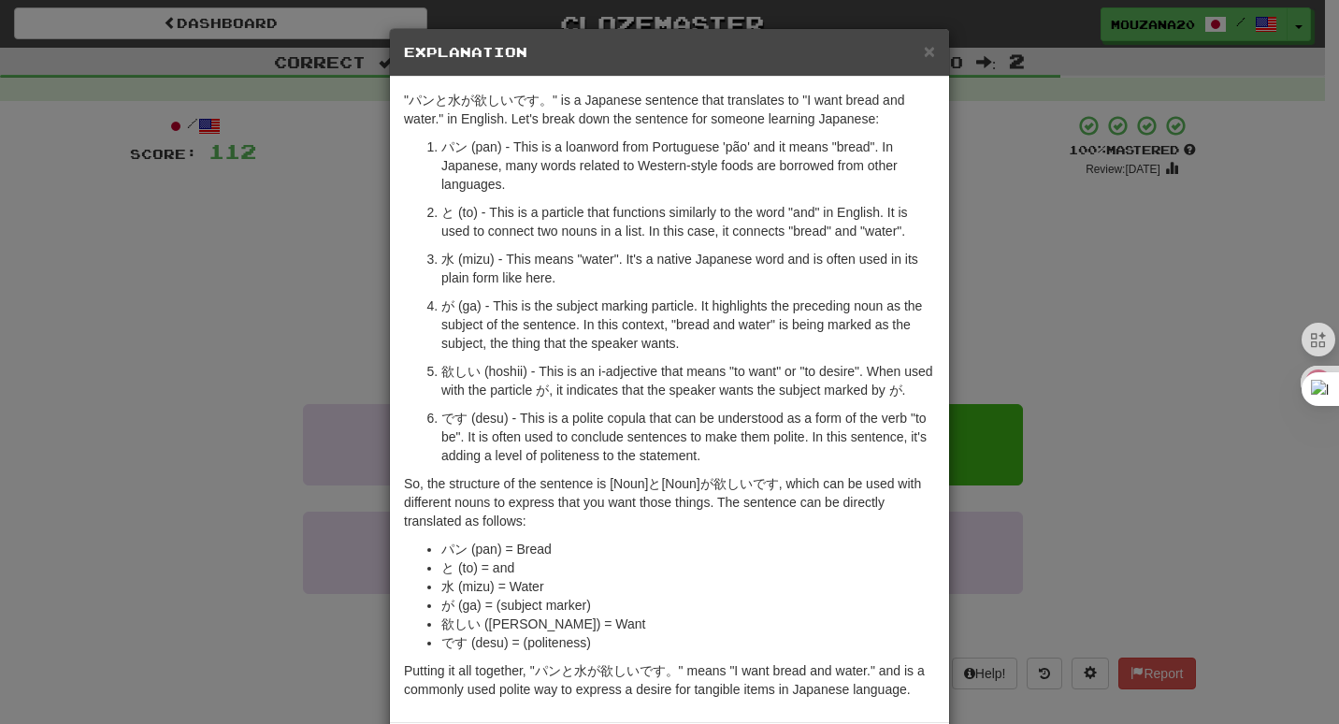
click at [250, 407] on div "× Explanation "パンと水が欲しいです。" is a Japanese sentence that translates to "I want b…" at bounding box center [669, 362] width 1339 height 724
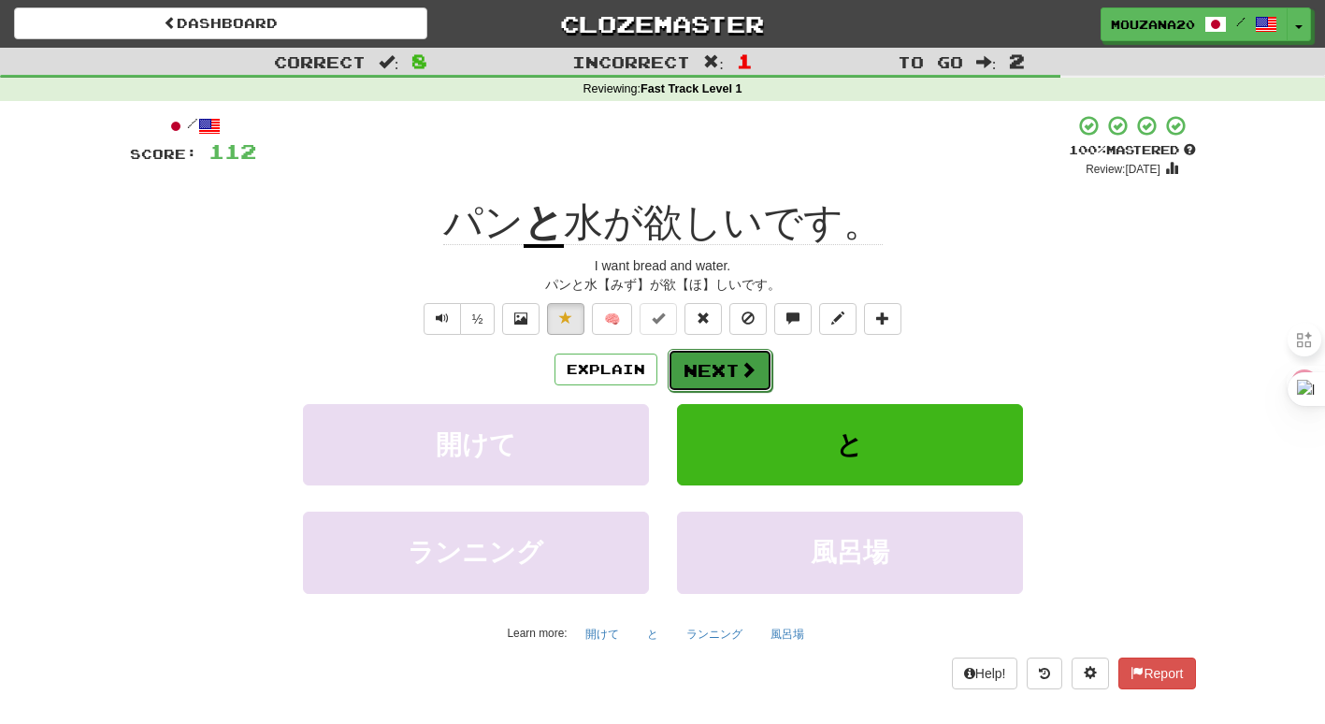
click at [713, 379] on button "Next" at bounding box center [720, 370] width 105 height 43
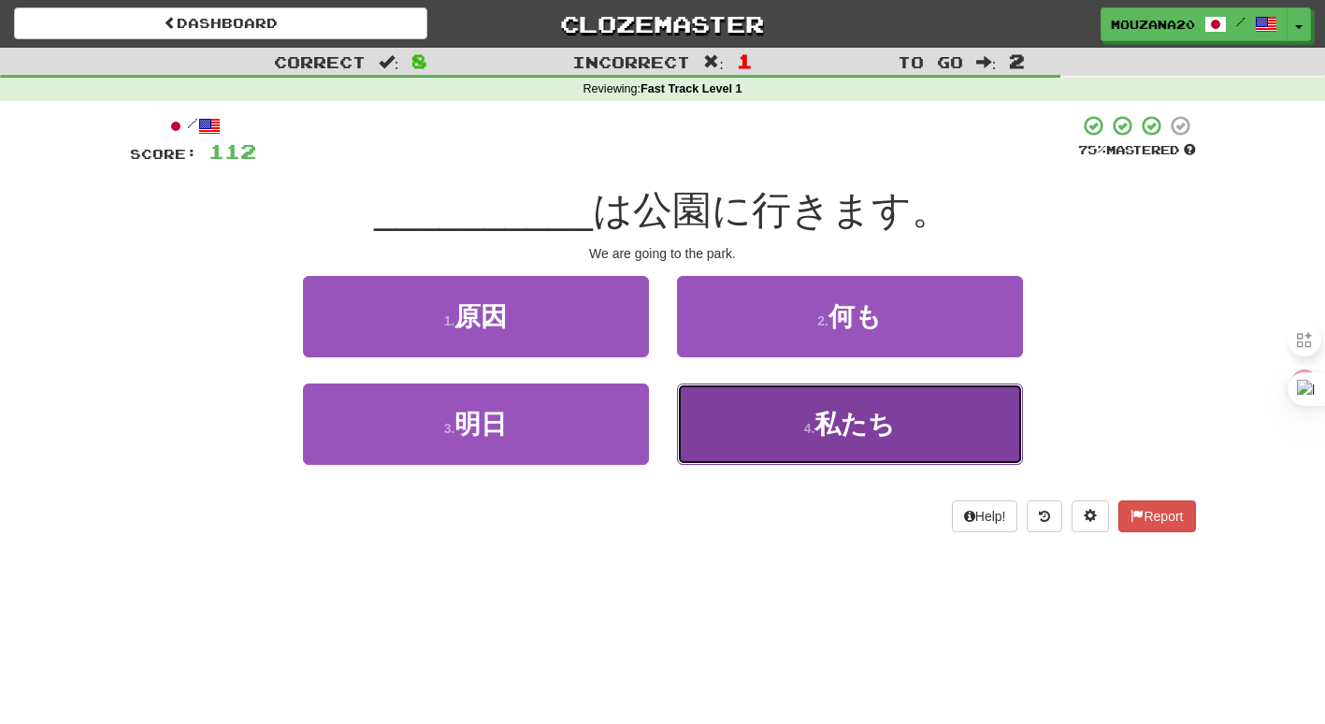
click at [792, 432] on button "4 . 私たち" at bounding box center [850, 423] width 346 height 81
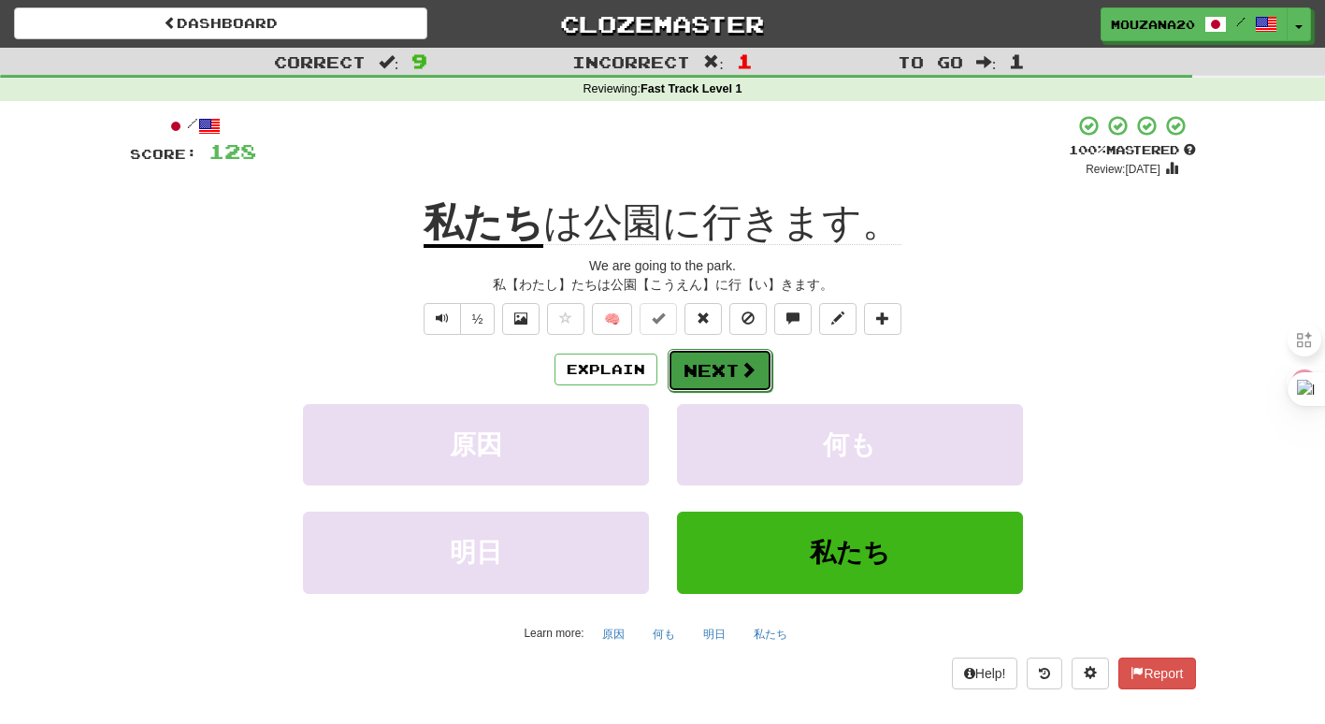
click at [727, 367] on button "Next" at bounding box center [720, 370] width 105 height 43
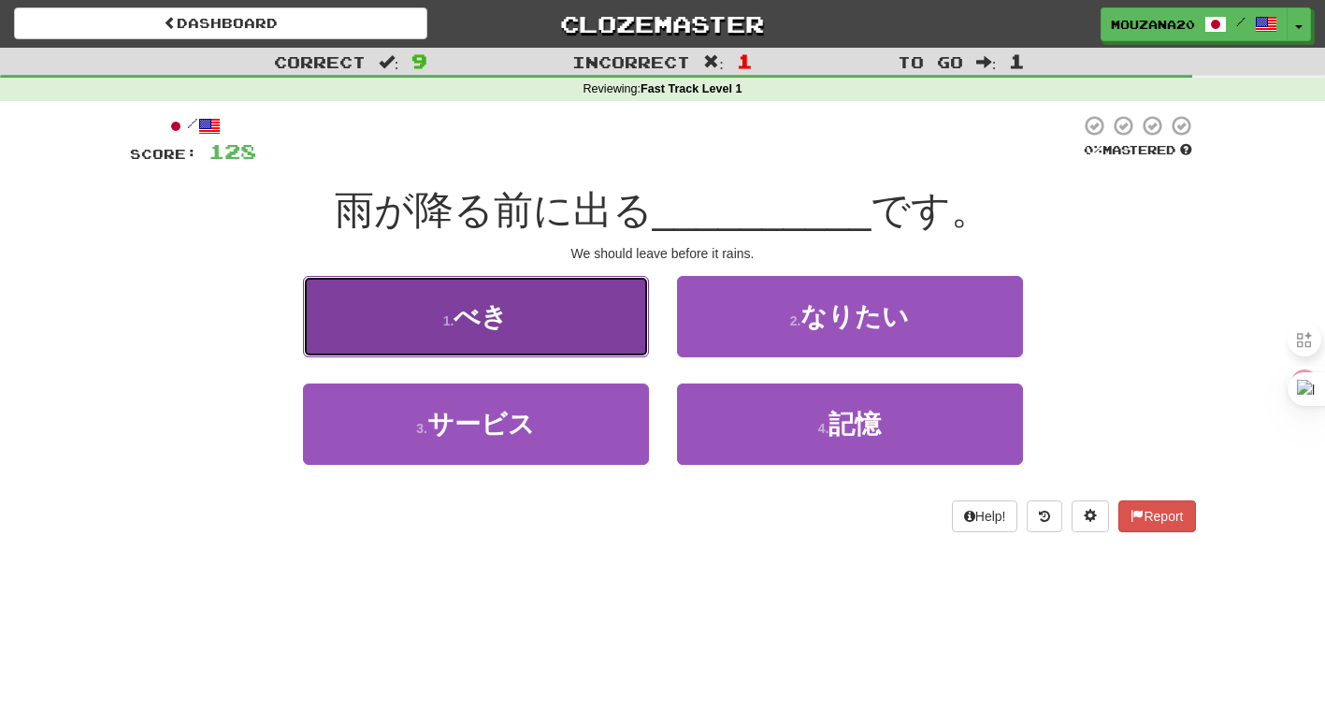
click at [474, 319] on span "べき" at bounding box center [480, 316] width 54 height 29
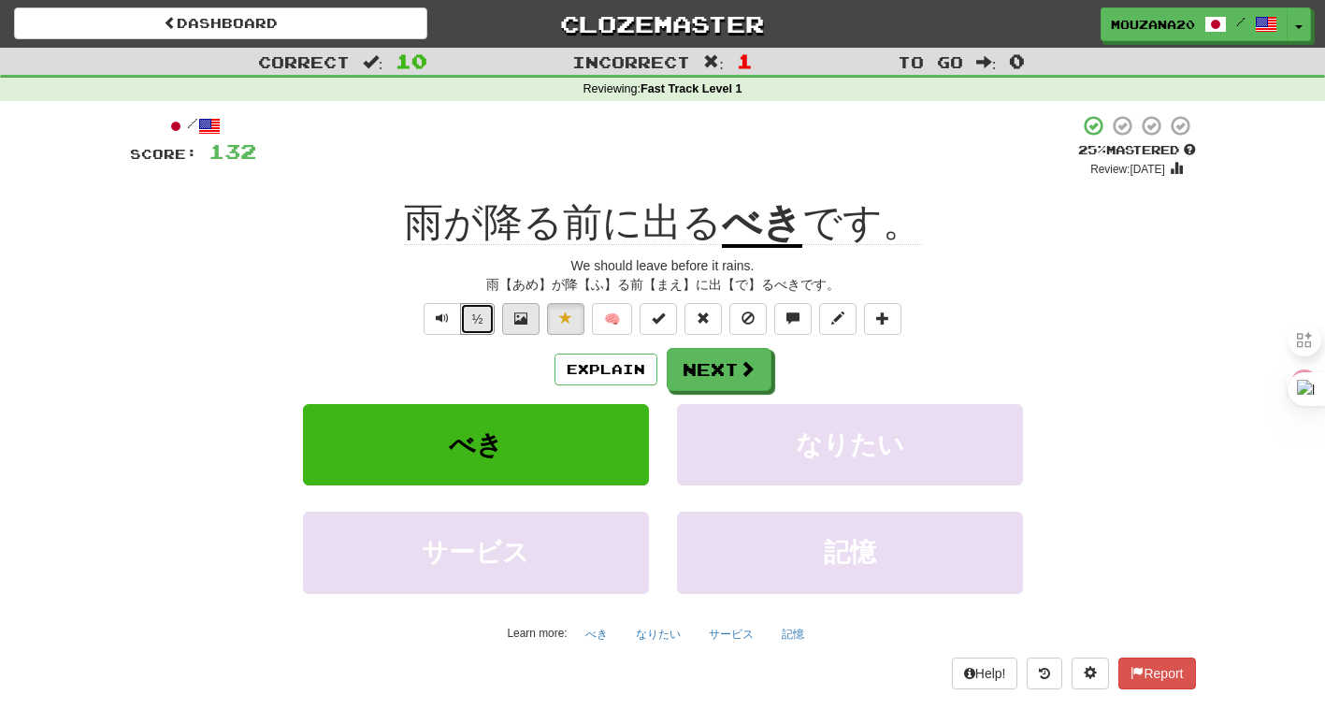
drag, startPoint x: 474, startPoint y: 319, endPoint x: 511, endPoint y: 324, distance: 36.8
click at [474, 319] on button "½" at bounding box center [478, 319] width 36 height 32
click at [740, 376] on span at bounding box center [748, 369] width 17 height 17
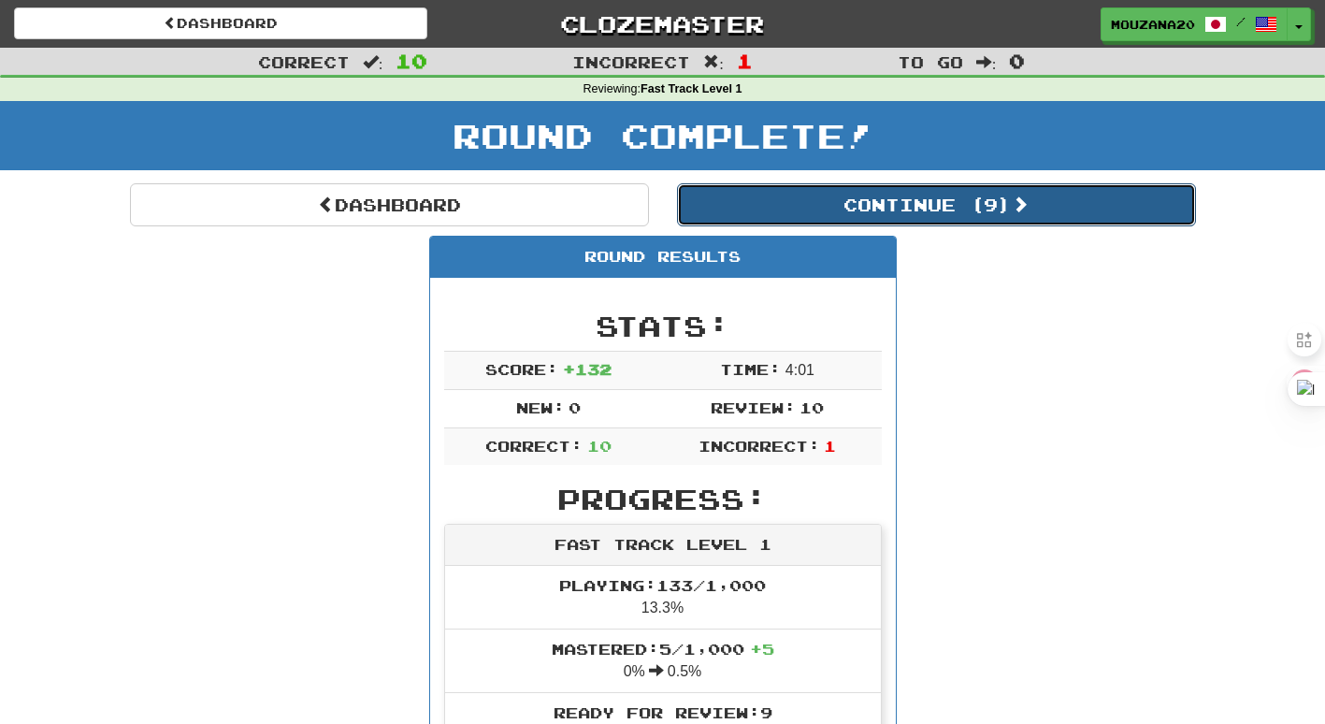
click at [1085, 209] on button "Continue ( 9 )" at bounding box center [936, 204] width 519 height 43
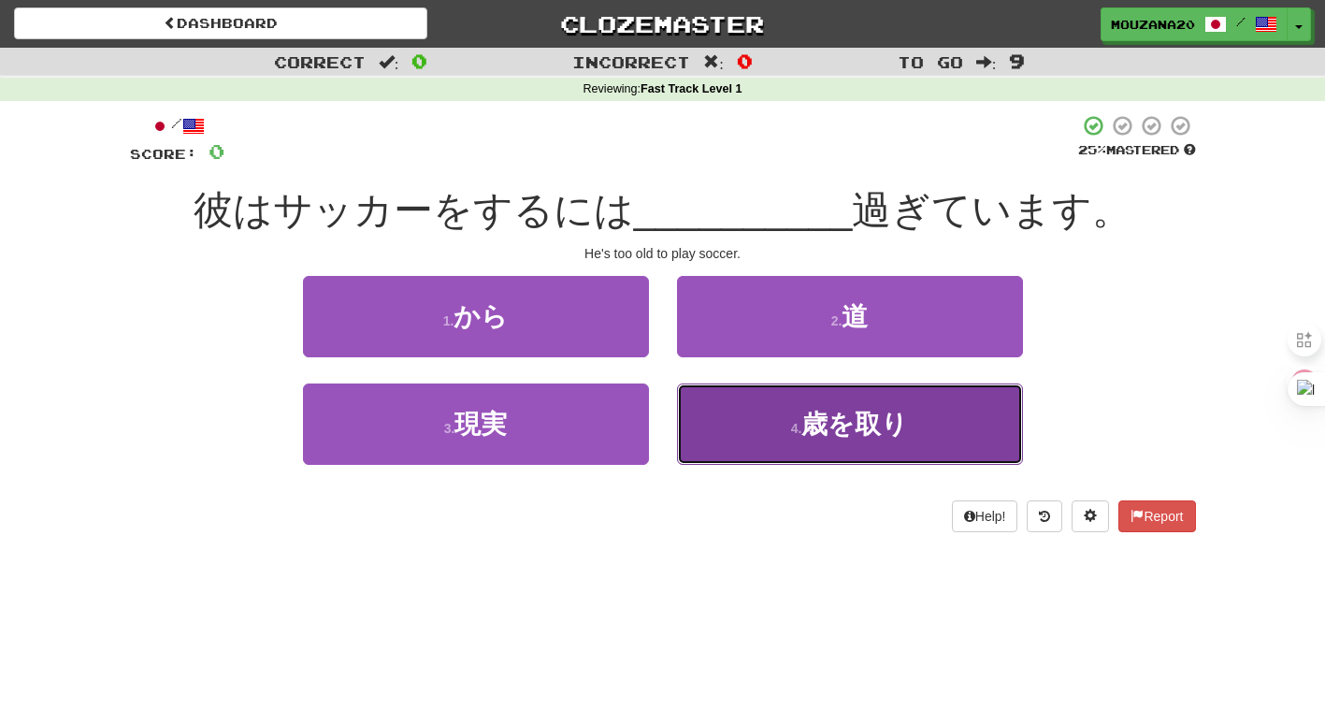
click at [749, 410] on button "4 . 歳を取り" at bounding box center [850, 423] width 346 height 81
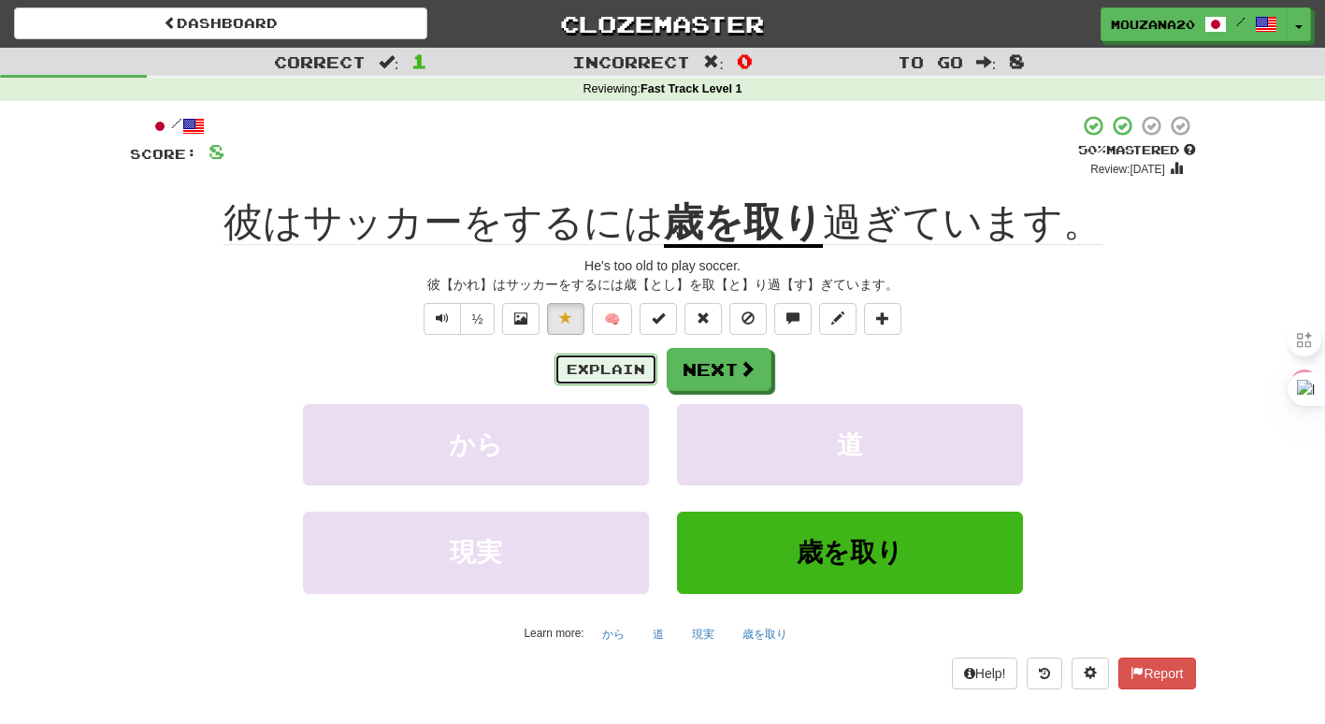
click at [641, 365] on button "Explain" at bounding box center [605, 369] width 103 height 32
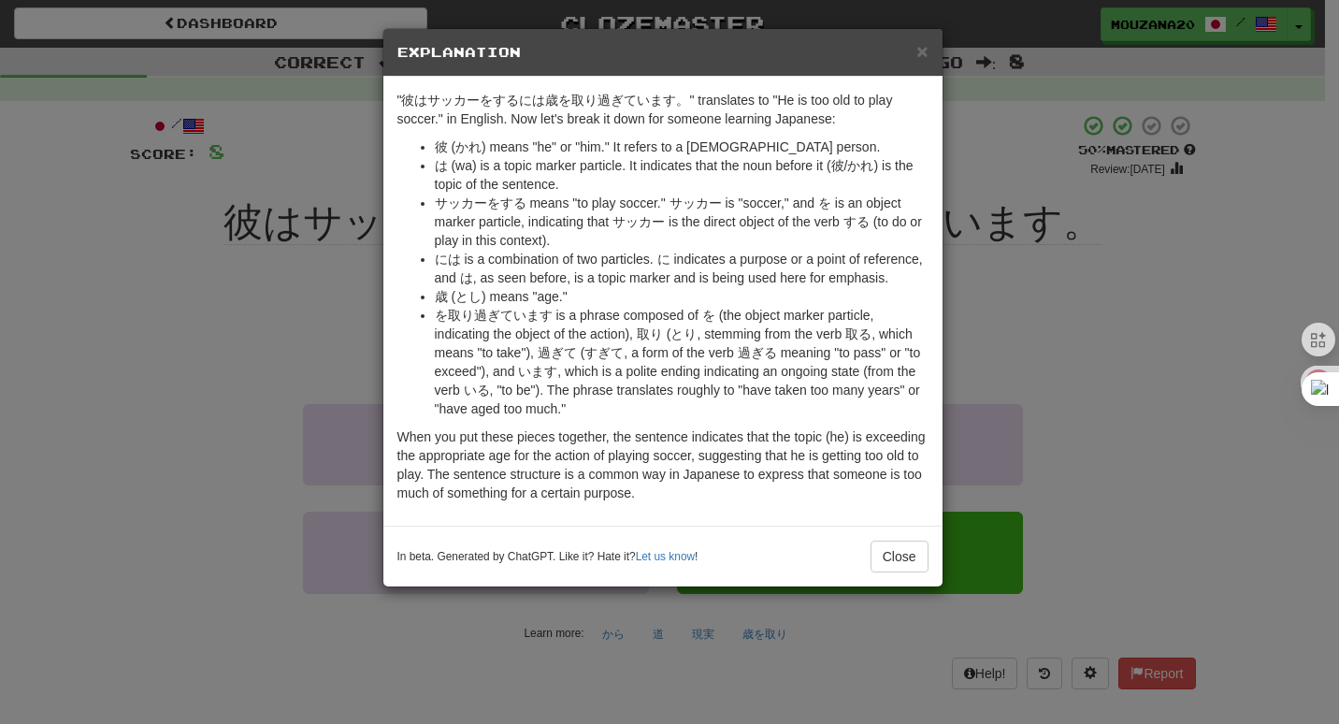
click at [468, 312] on li "を取り過ぎています is a phrase composed of を (the object marker particle, indicating the…" at bounding box center [682, 362] width 494 height 112
click at [234, 377] on div "× Explanation "彼はサッカーをするには歳を取り過ぎています。" translates to "He is too old to play soc…" at bounding box center [669, 362] width 1339 height 724
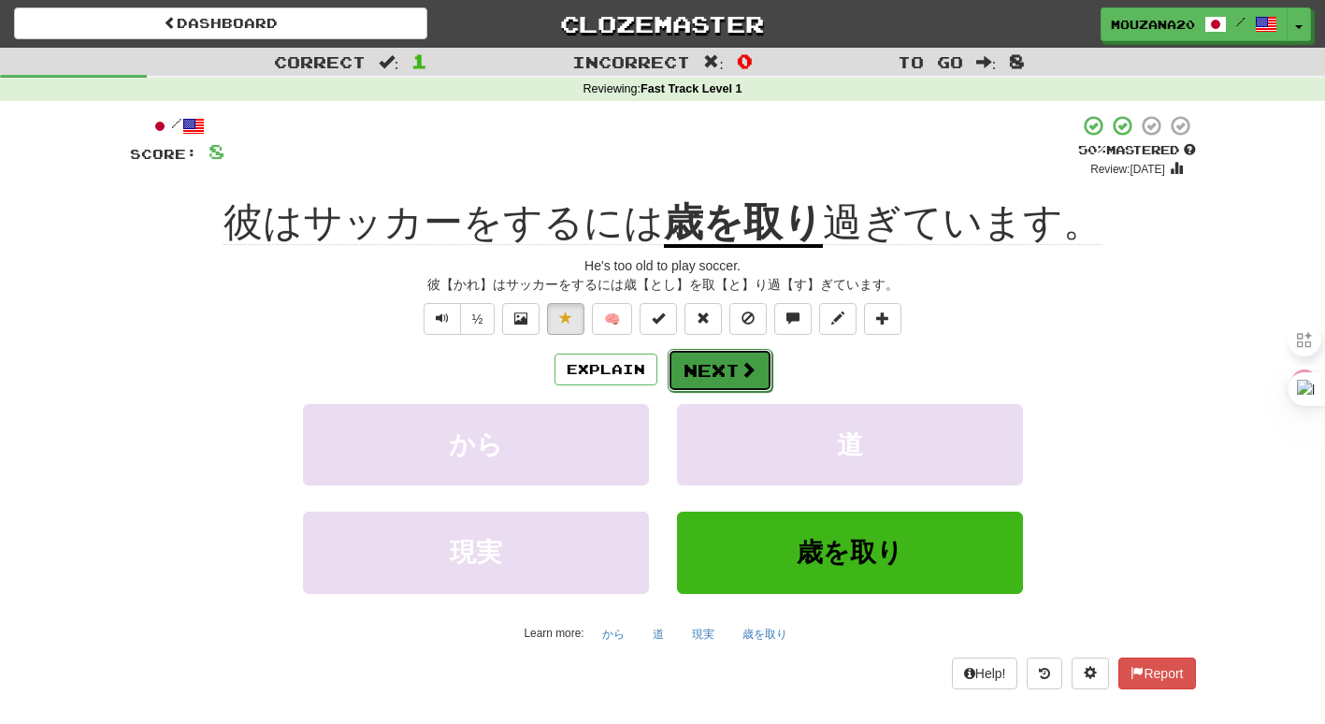
click at [723, 383] on button "Next" at bounding box center [720, 370] width 105 height 43
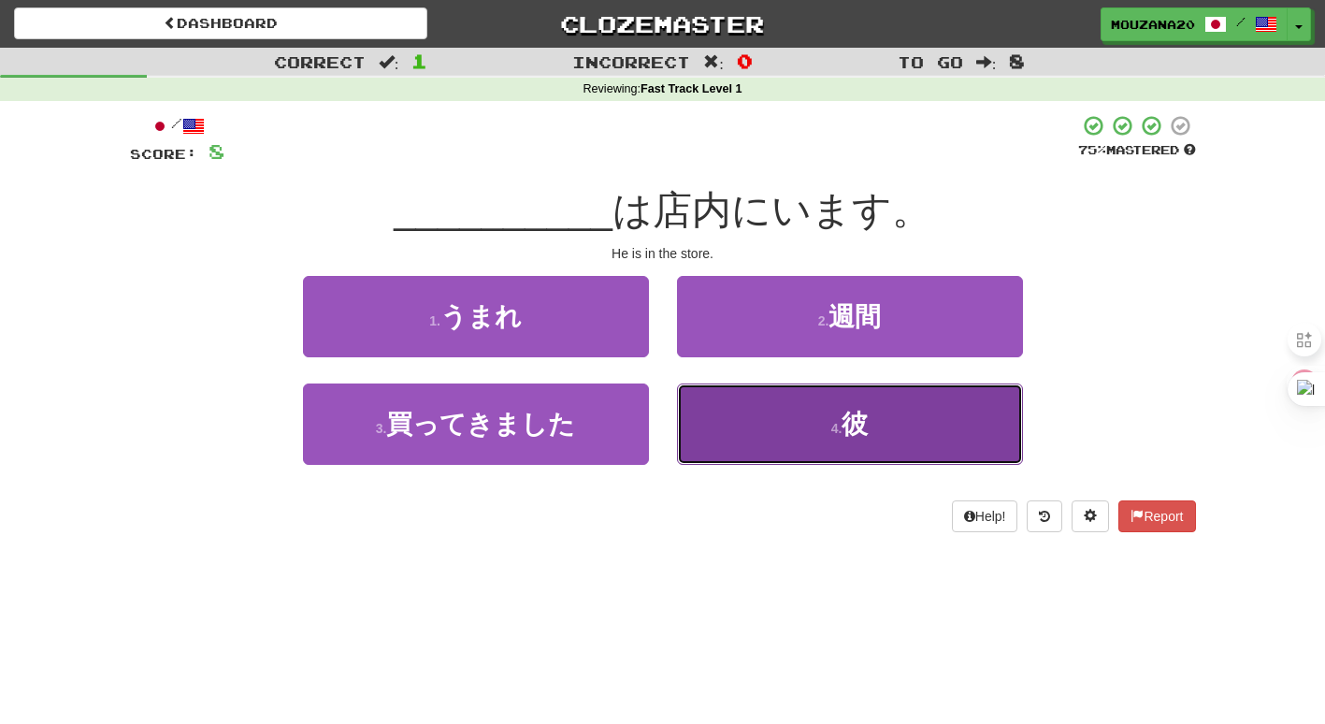
click at [716, 433] on button "4 . 彼" at bounding box center [850, 423] width 346 height 81
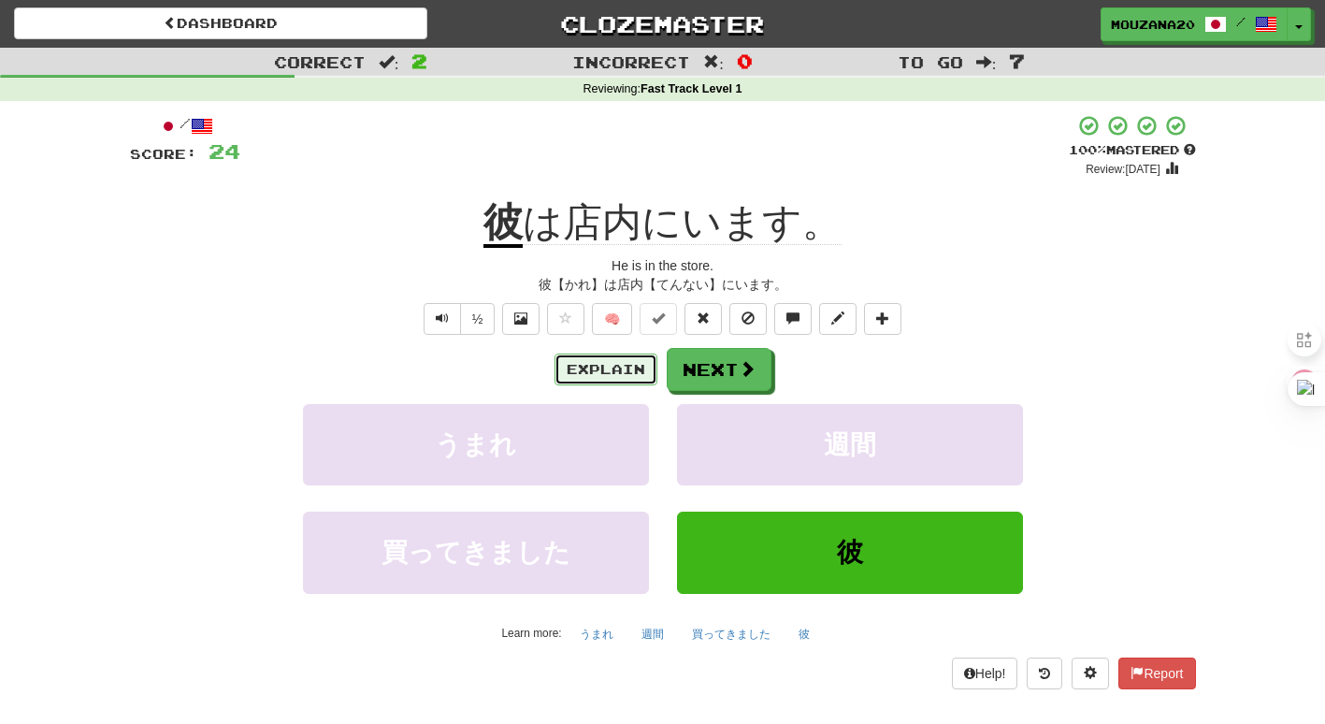
click at [619, 368] on button "Explain" at bounding box center [605, 369] width 103 height 32
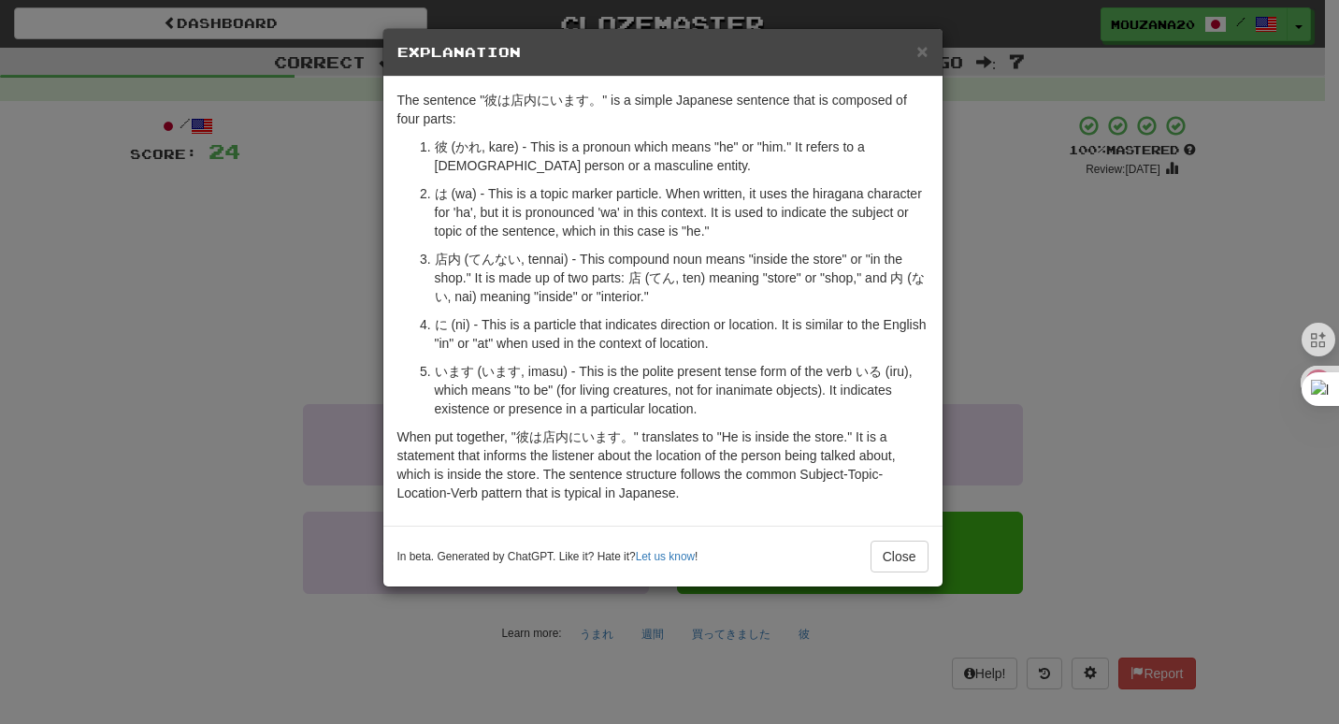
click at [183, 335] on div "× Explanation The sentence "彼は店内にいます。" is a simple Japanese sentence that is co…" at bounding box center [669, 362] width 1339 height 724
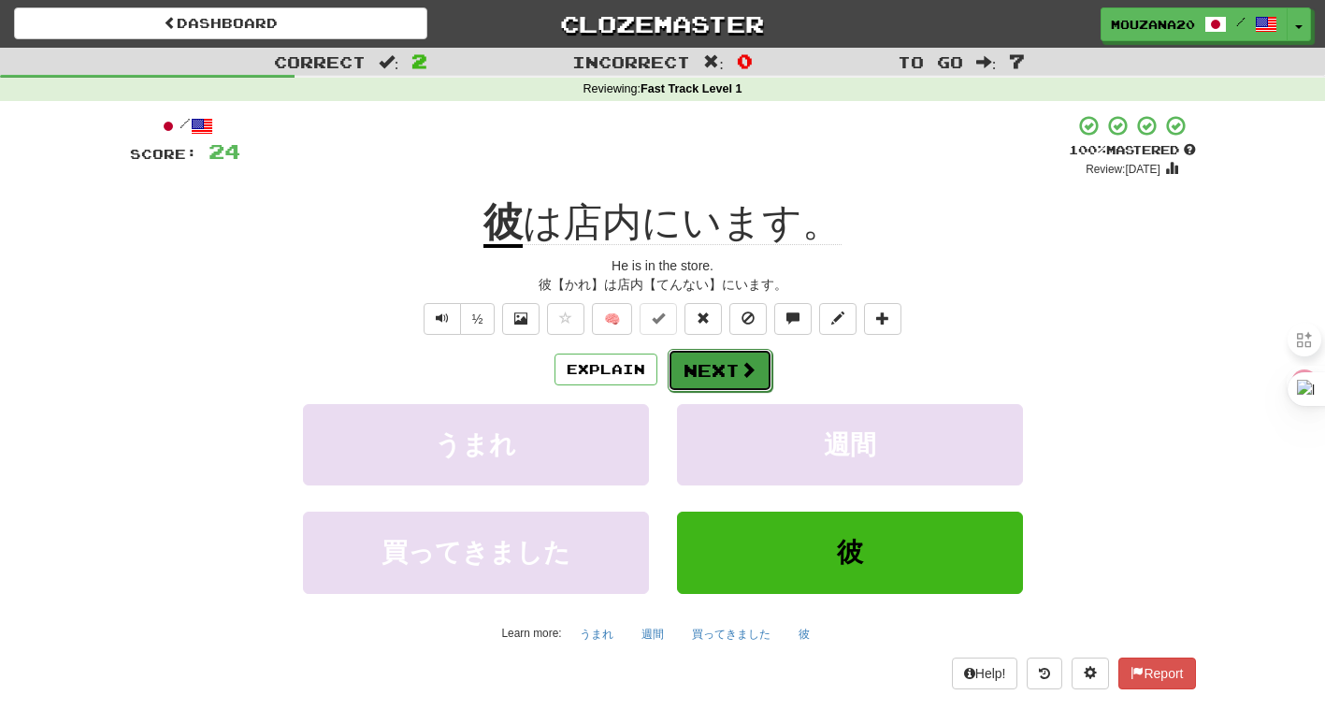
click at [716, 363] on button "Next" at bounding box center [720, 370] width 105 height 43
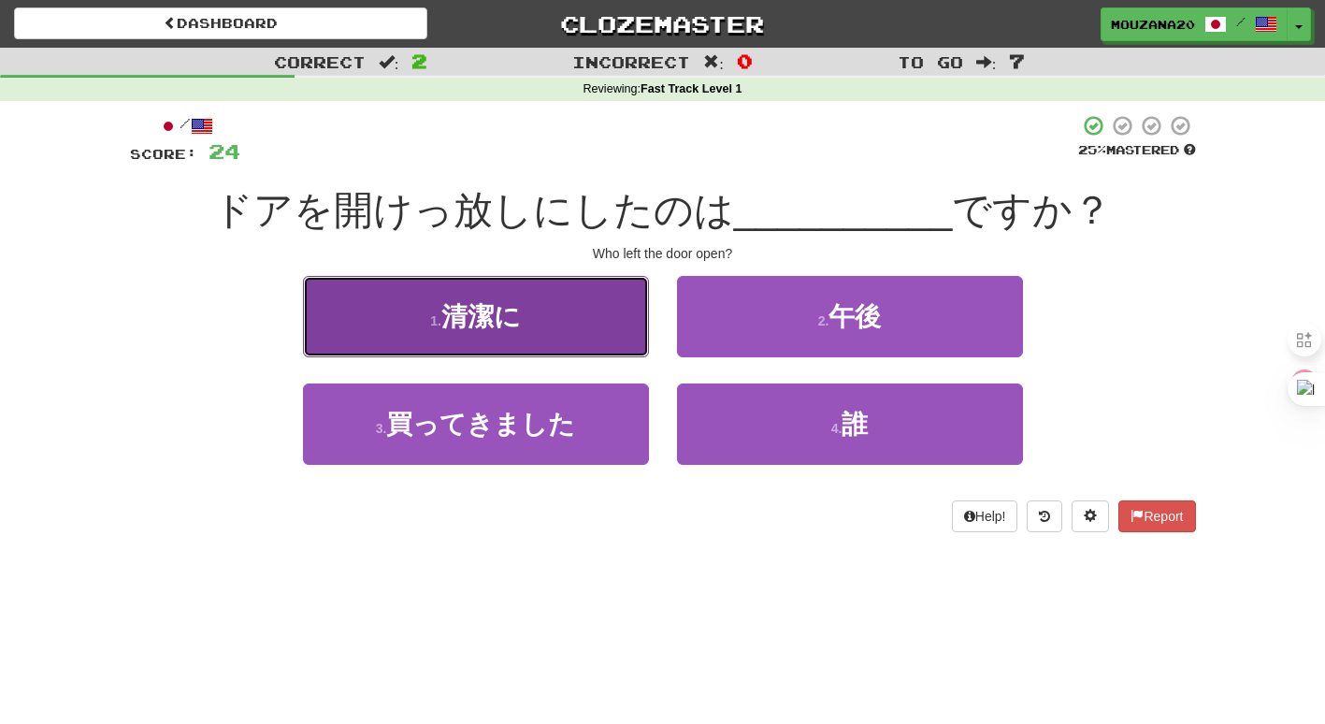
click at [501, 304] on span "清潔に" at bounding box center [480, 316] width 79 height 29
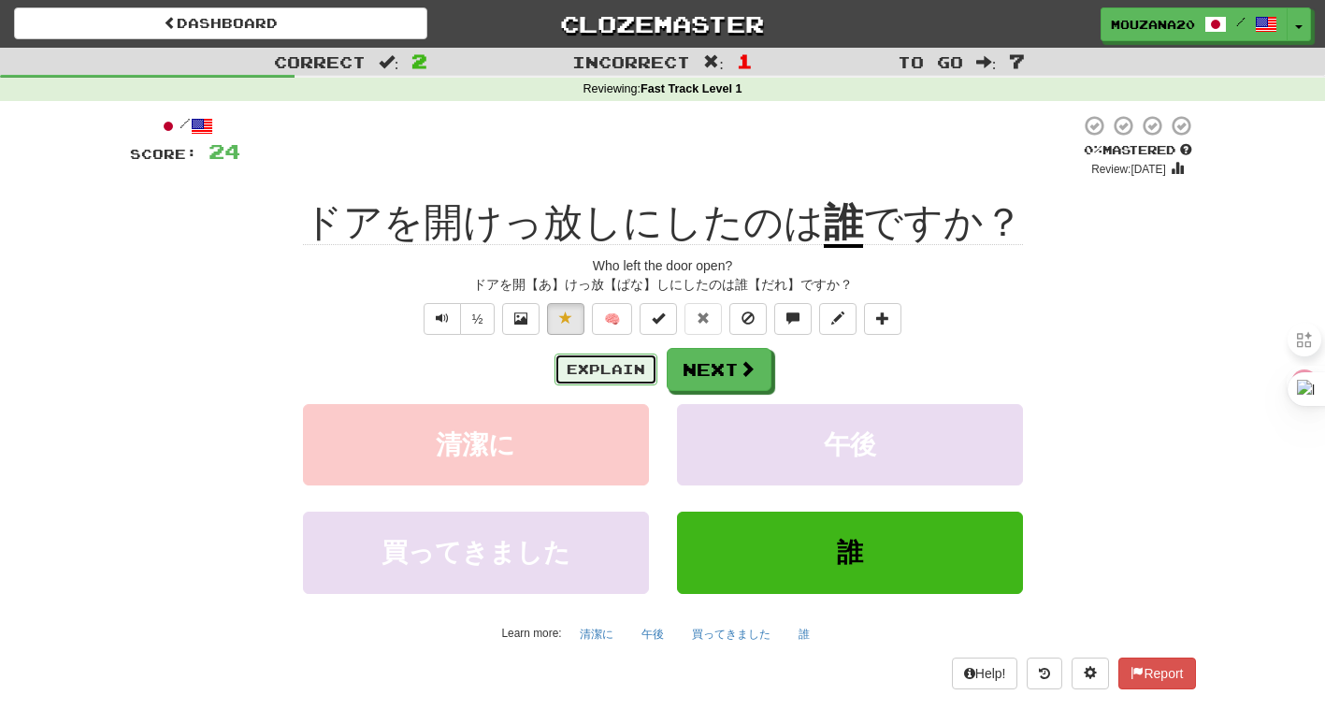
click at [586, 360] on button "Explain" at bounding box center [605, 369] width 103 height 32
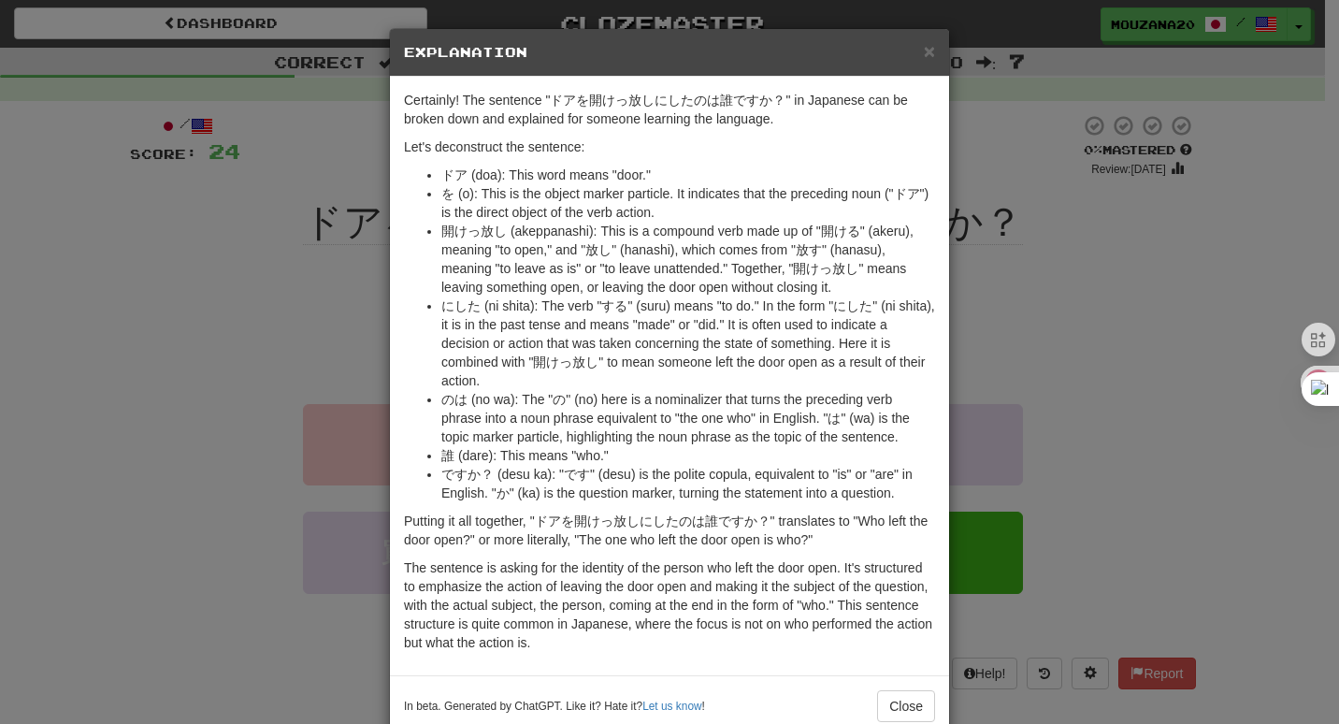
click at [563, 241] on li "開けっ放し (akeppanashi): This is a compound verb made up of "開ける" (akeru), meaning …" at bounding box center [688, 259] width 494 height 75
click at [217, 339] on div "× Explanation Certainly! The sentence "ドアを開けっ放しにしたのは誰ですか？" in Japanese can be b…" at bounding box center [669, 362] width 1339 height 724
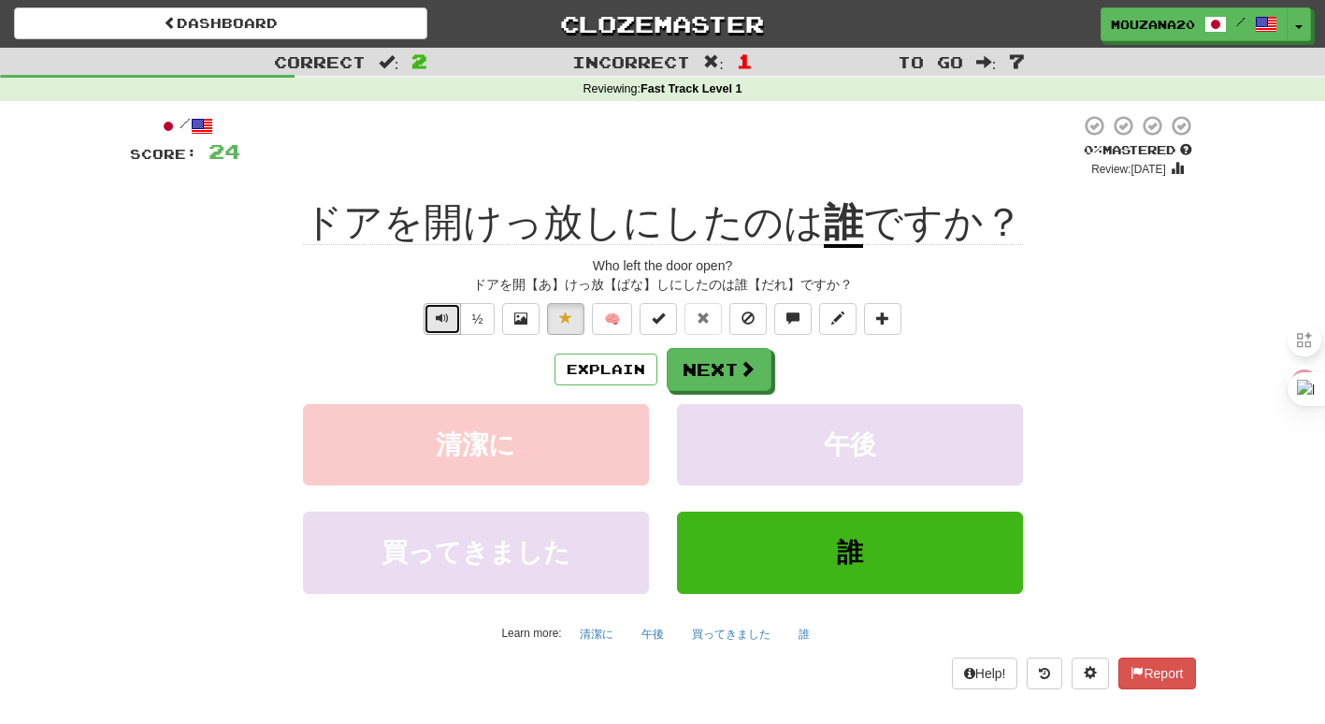
click at [451, 309] on button "Text-to-speech controls" at bounding box center [442, 319] width 37 height 32
click at [725, 357] on button "Next" at bounding box center [720, 370] width 105 height 43
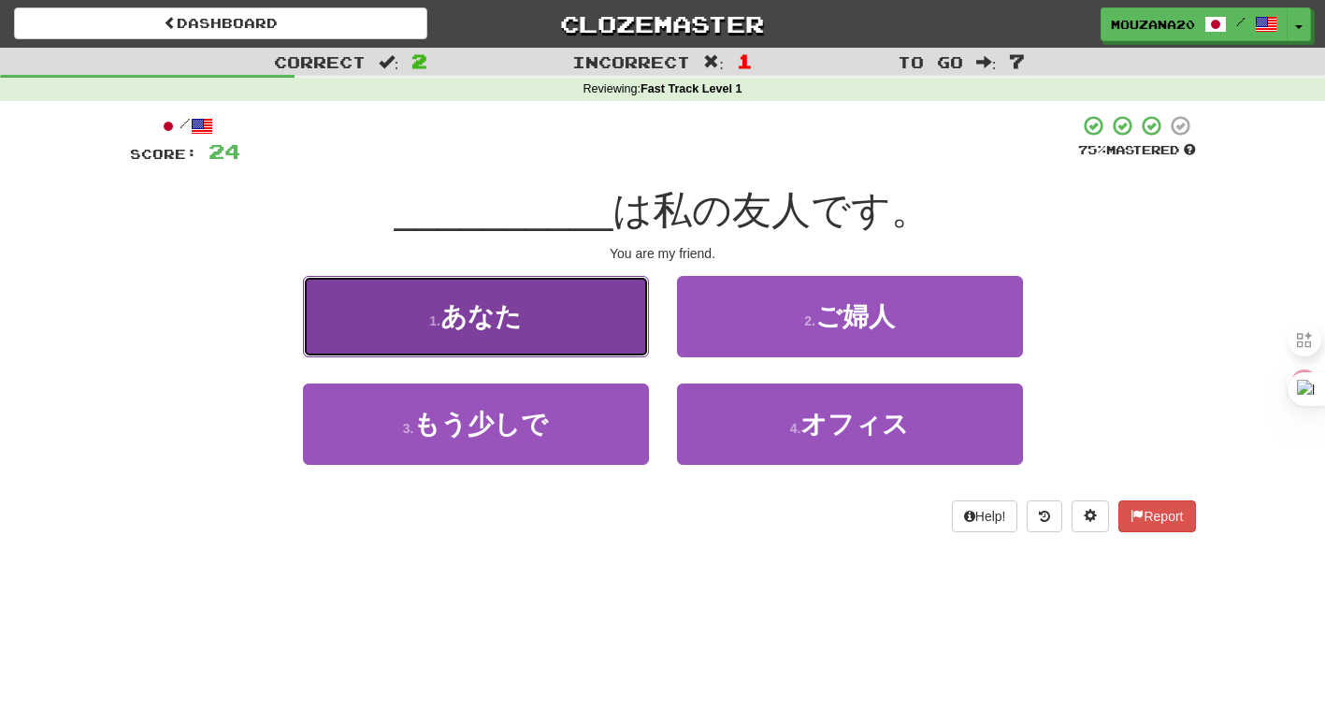
click at [576, 322] on button "1 . あなた" at bounding box center [476, 316] width 346 height 81
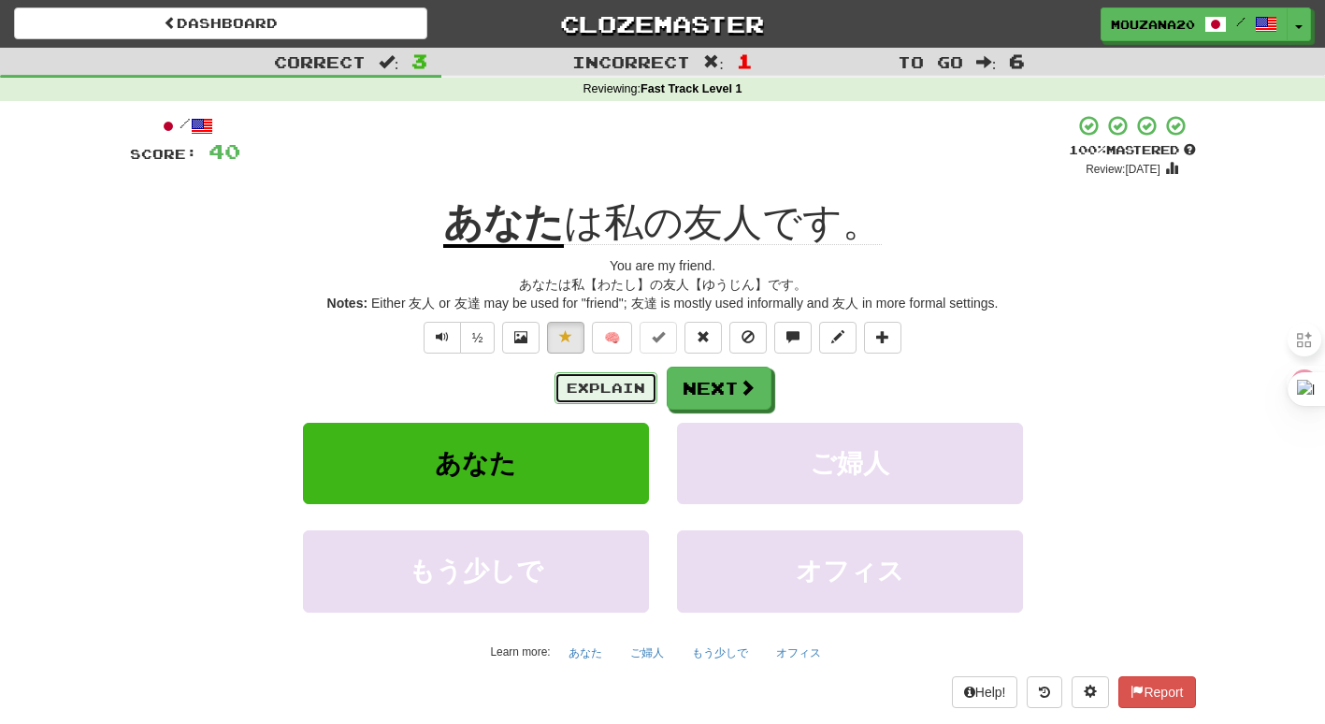
click at [585, 382] on button "Explain" at bounding box center [605, 388] width 103 height 32
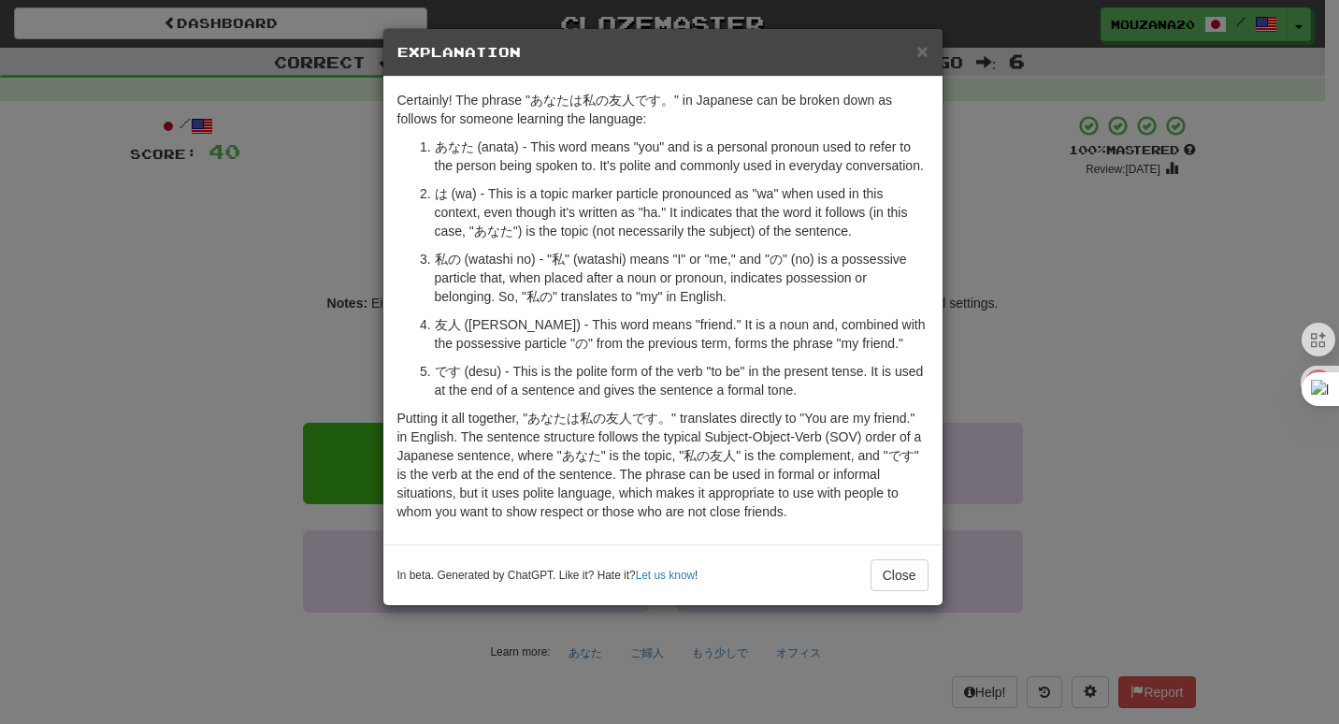
click at [256, 324] on div "× Explanation Certainly! The phrase "あなたは私の友人です。" in Japanese can be broken dow…" at bounding box center [669, 362] width 1339 height 724
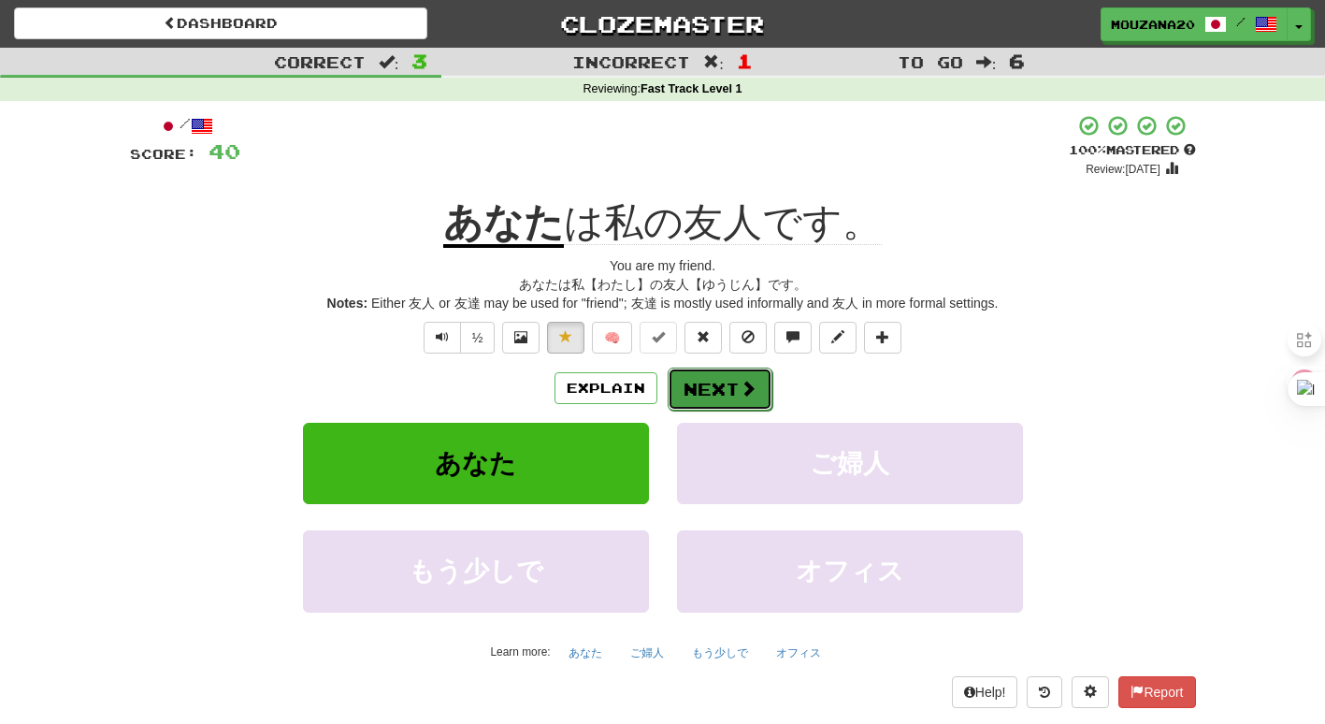
click at [678, 379] on button "Next" at bounding box center [720, 388] width 105 height 43
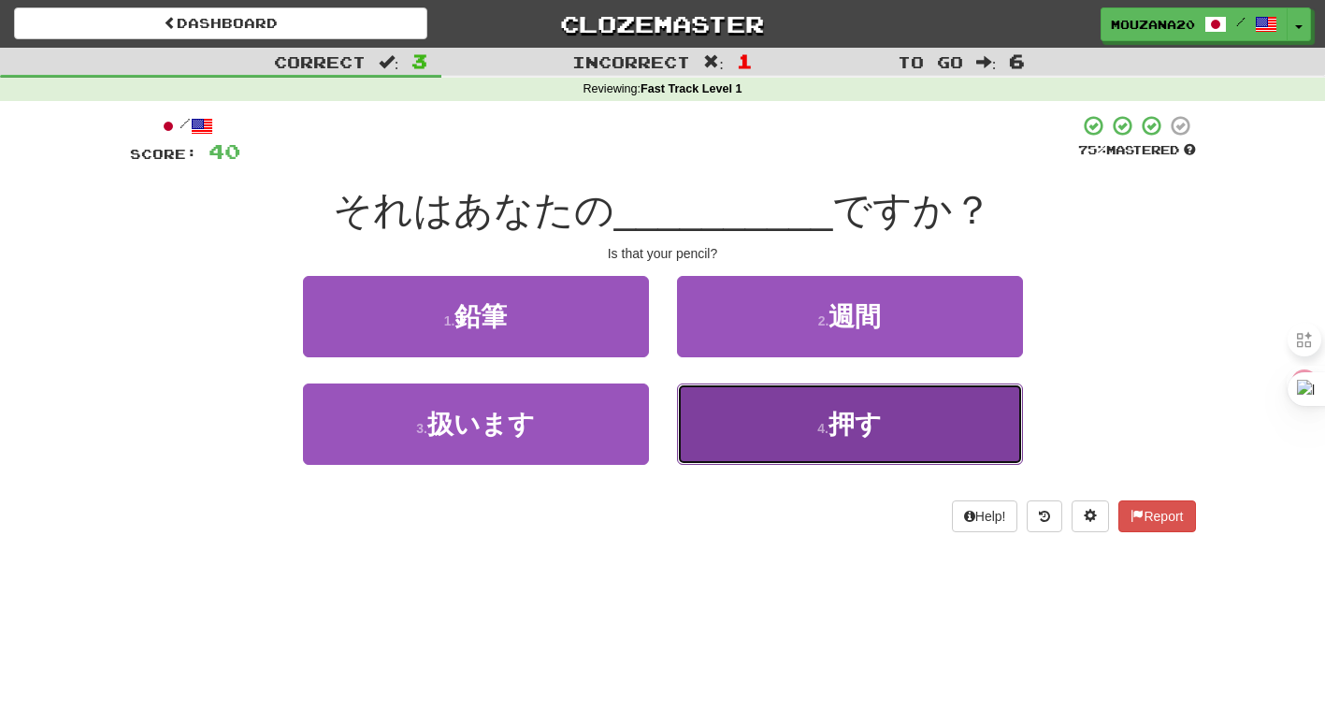
click at [785, 435] on button "4 . 押す" at bounding box center [850, 423] width 346 height 81
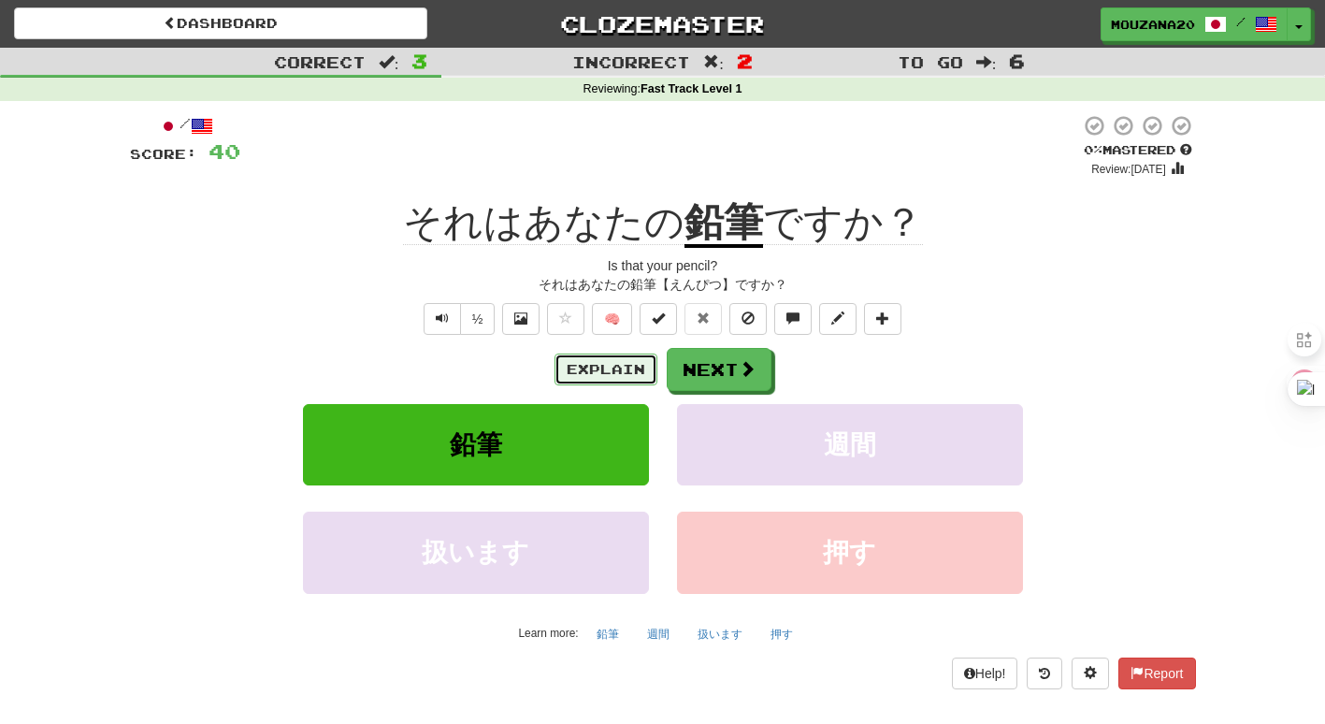
click at [639, 372] on button "Explain" at bounding box center [605, 369] width 103 height 32
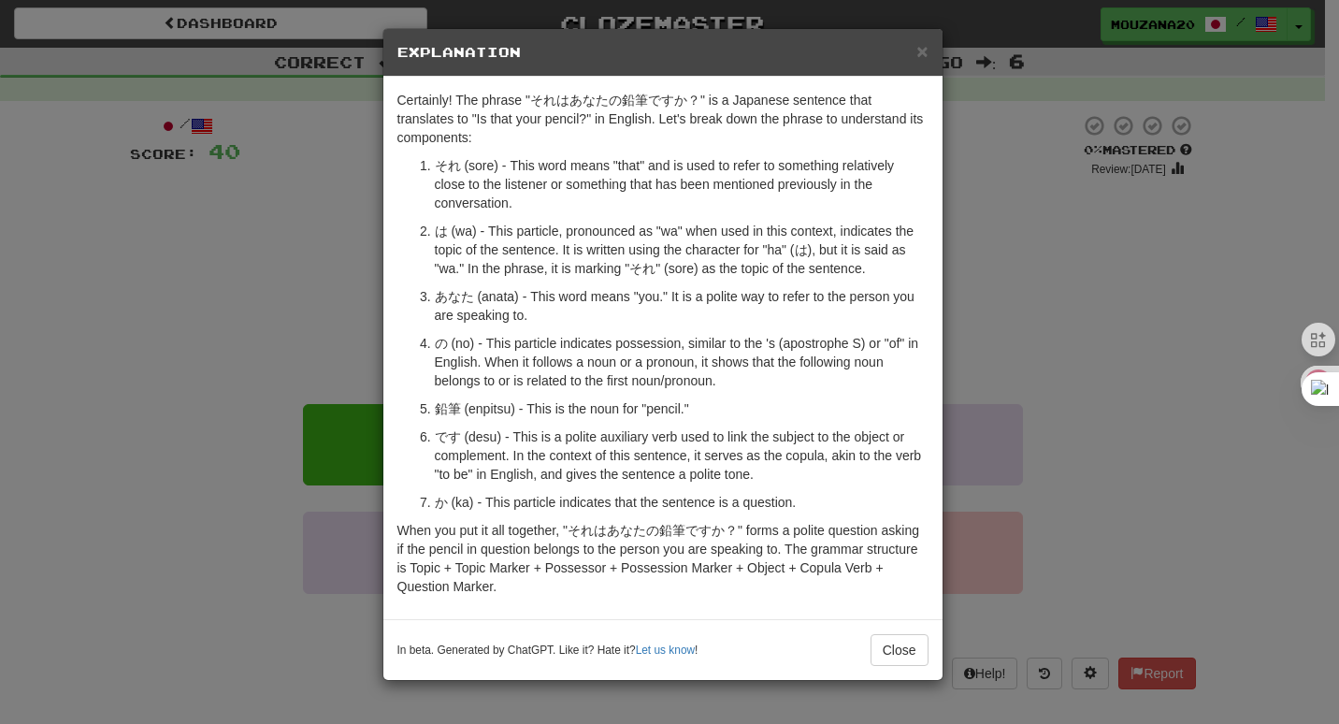
click at [293, 295] on div "× Explanation Certainly! The phrase "それはあなたの鉛筆ですか？" is a Japanese sentence that…" at bounding box center [669, 362] width 1339 height 724
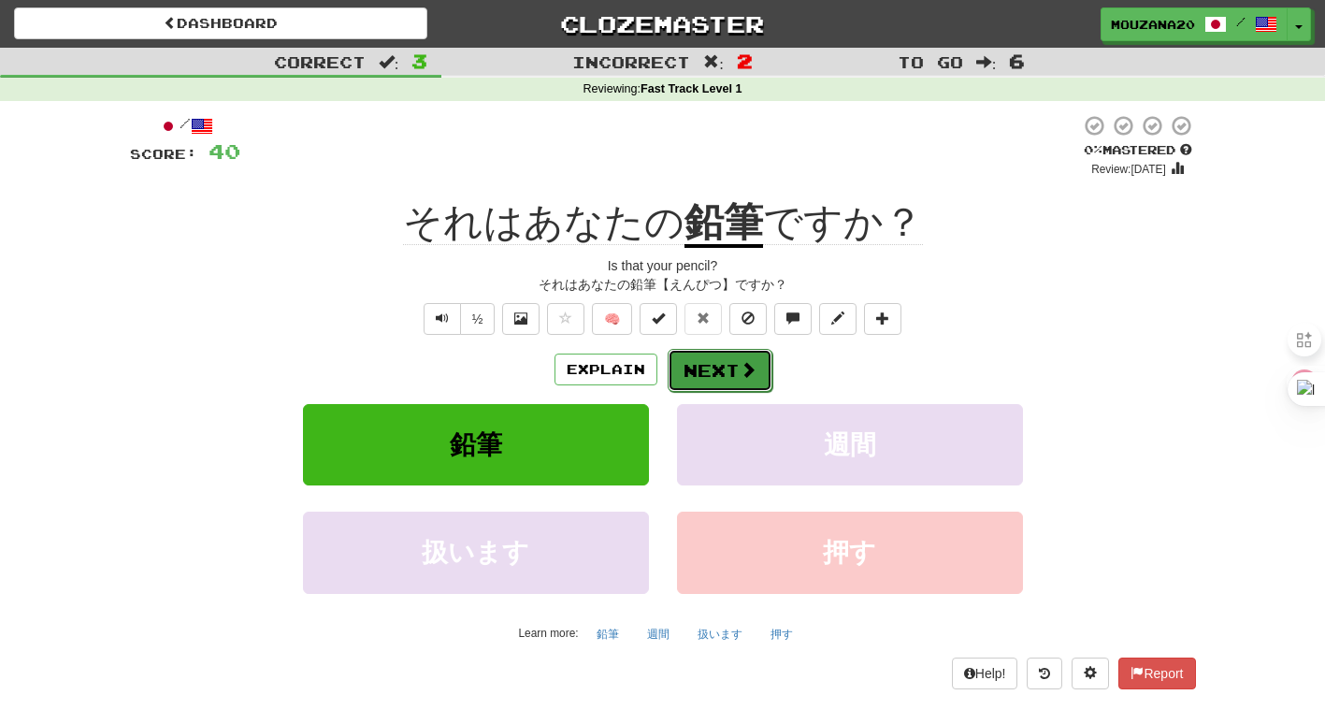
click at [710, 369] on button "Next" at bounding box center [720, 370] width 105 height 43
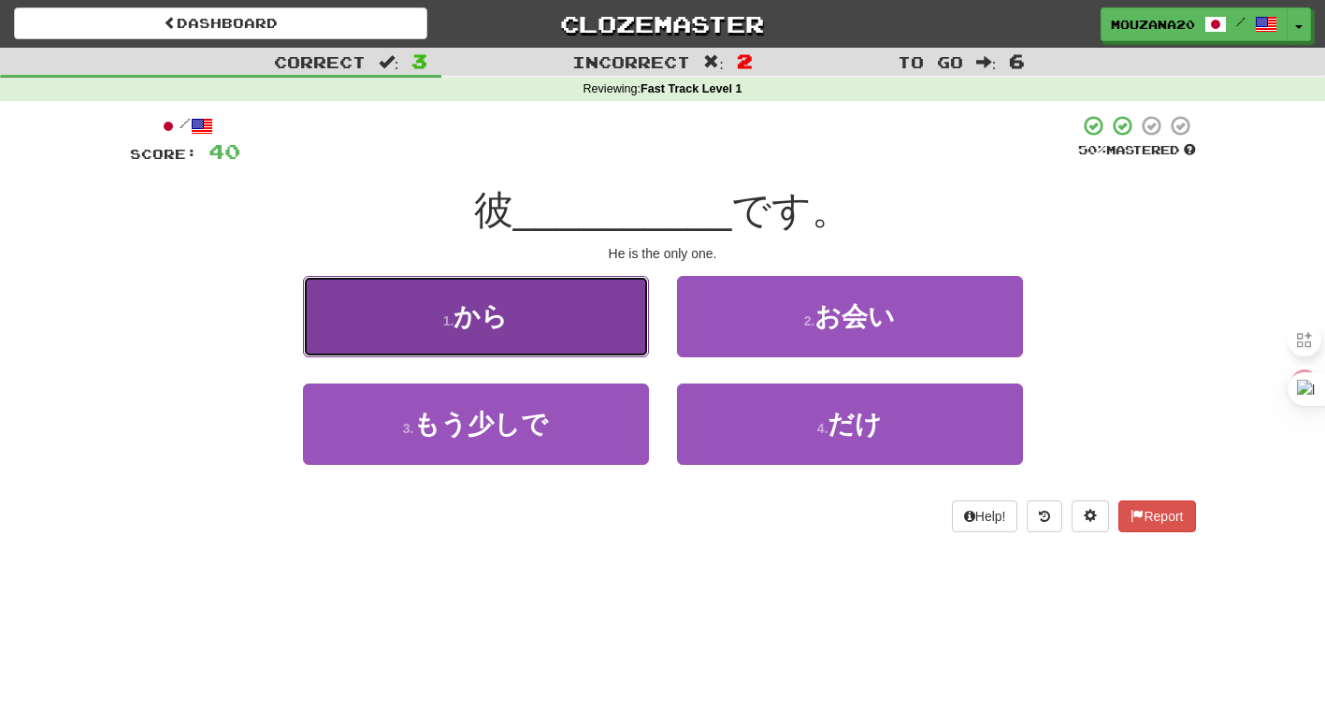
click at [584, 314] on button "1 . から" at bounding box center [476, 316] width 346 height 81
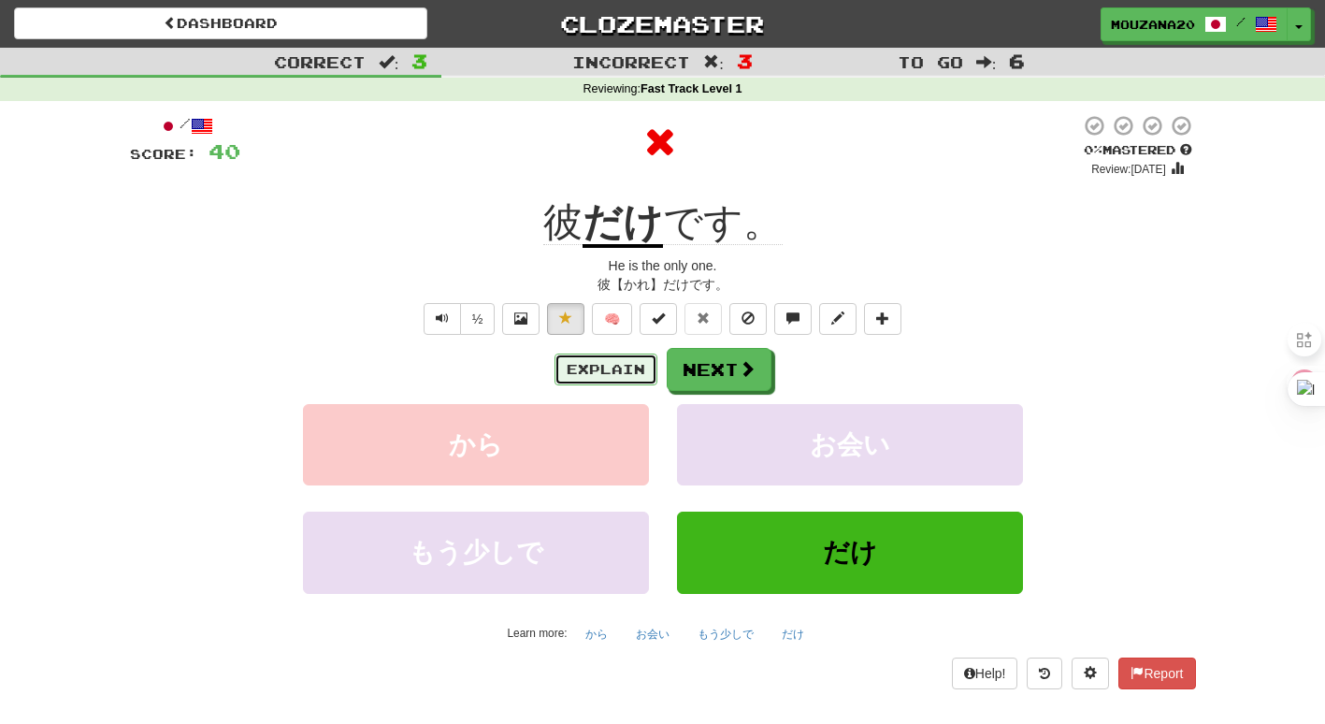
click at [592, 370] on button "Explain" at bounding box center [605, 369] width 103 height 32
